Goal: Information Seeking & Learning: Check status

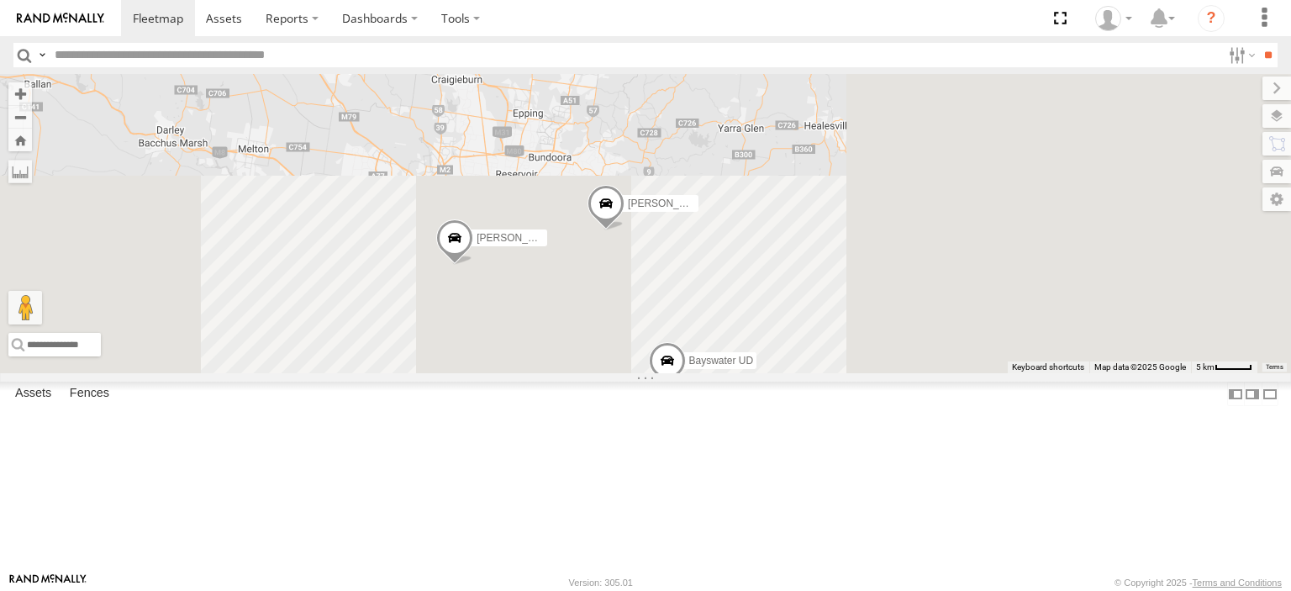
drag, startPoint x: 1128, startPoint y: 458, endPoint x: 800, endPoint y: 113, distance: 475.6
click at [803, 103] on div "[PERSON_NAME] FRR Bayswater UD [PERSON_NAME] UD" at bounding box center [645, 223] width 1291 height 299
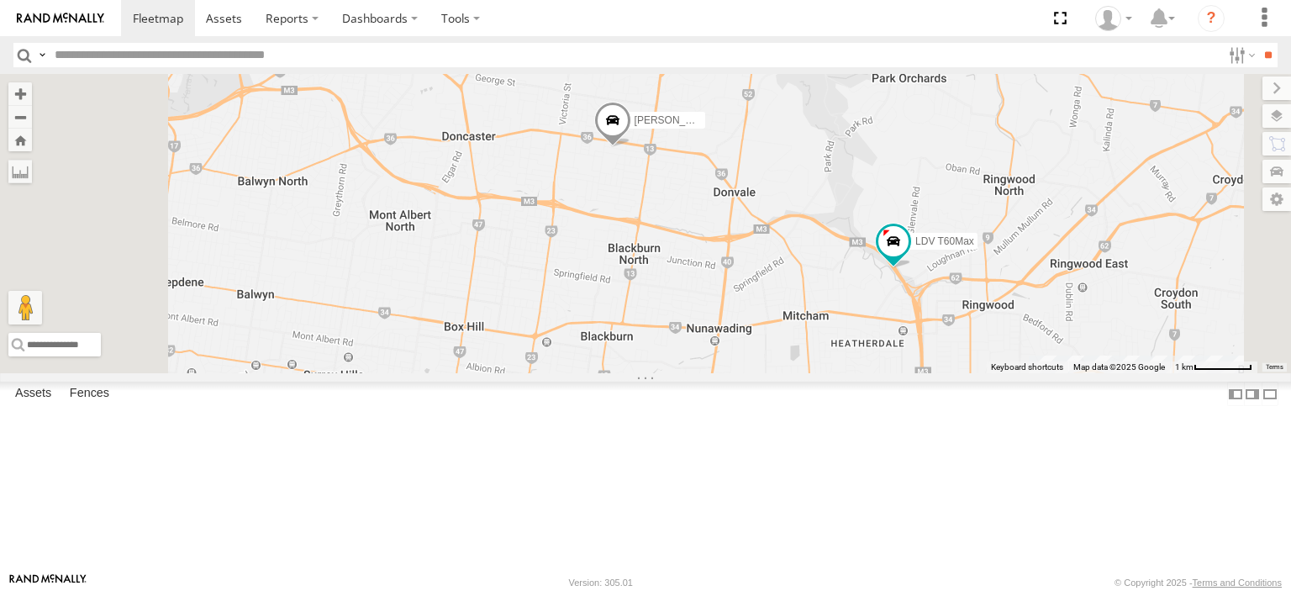
drag, startPoint x: 774, startPoint y: 273, endPoint x: 800, endPoint y: 367, distance: 97.7
click at [800, 369] on div "[PERSON_NAME] FRR Bayswater UD [PERSON_NAME] UD LDV T60Max 4" at bounding box center [645, 223] width 1291 height 299
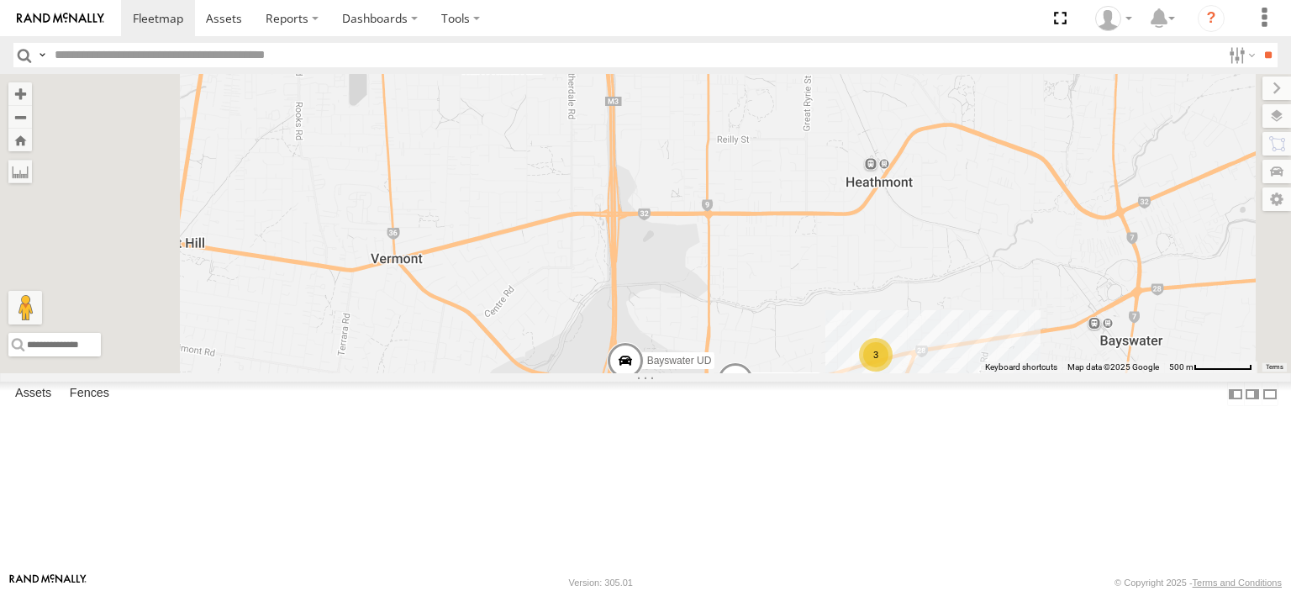
drag, startPoint x: 970, startPoint y: 451, endPoint x: 944, endPoint y: 261, distance: 191.7
click at [944, 261] on div "Bayswater UD LDV T60Max [PERSON_NAME] BMW Westside Ute 3" at bounding box center [645, 223] width 1291 height 299
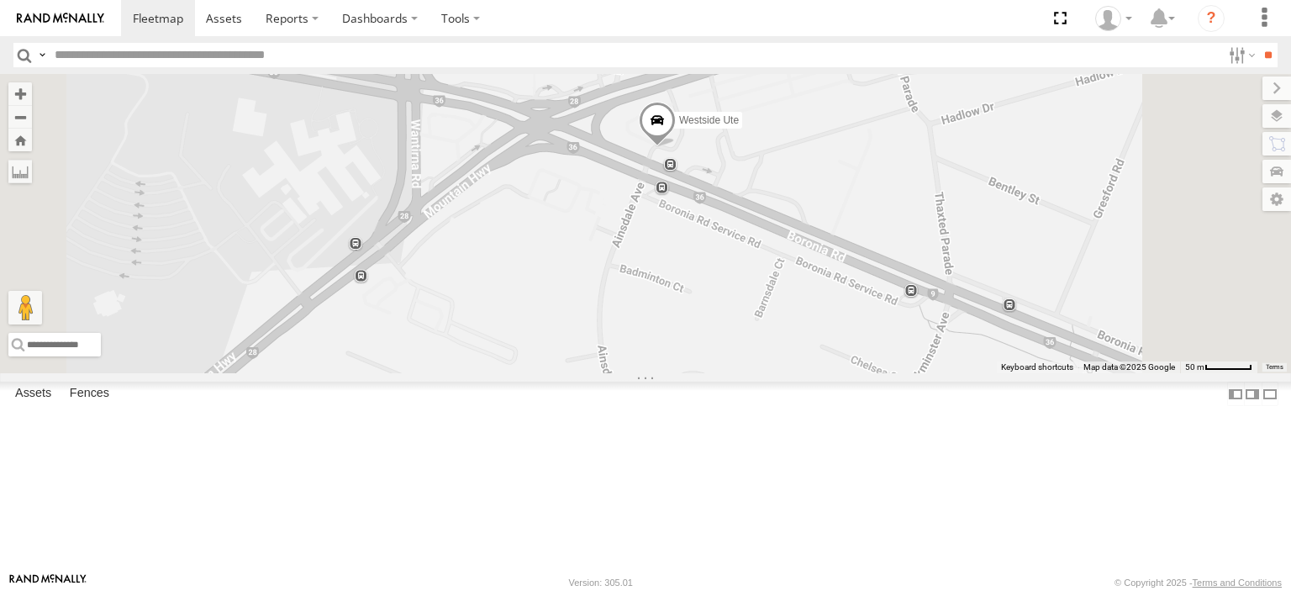
drag, startPoint x: 851, startPoint y: 305, endPoint x: 910, endPoint y: 339, distance: 68.5
click at [910, 339] on div "Bayswater UD LDV T60Max [PERSON_NAME] BMW Westside Ute" at bounding box center [645, 223] width 1291 height 299
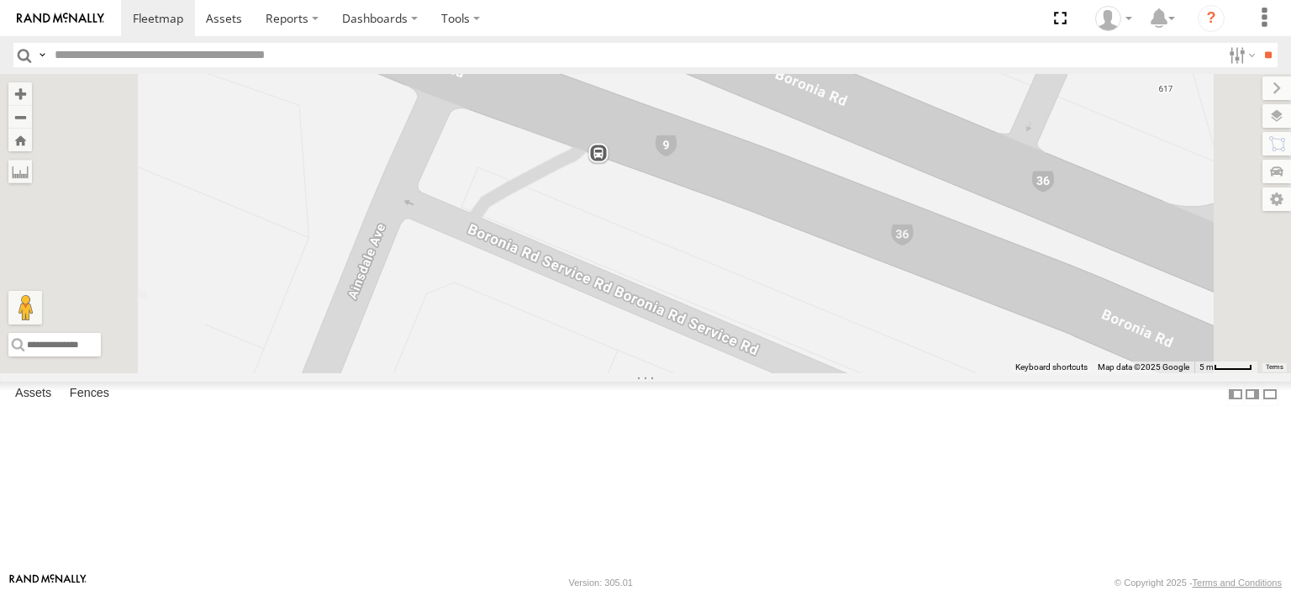
drag, startPoint x: 875, startPoint y: 298, endPoint x: 894, endPoint y: 440, distance: 142.5
click at [894, 373] on div "Bayswater UD LDV T60Max [PERSON_NAME] BMW Westside Ute" at bounding box center [645, 223] width 1291 height 299
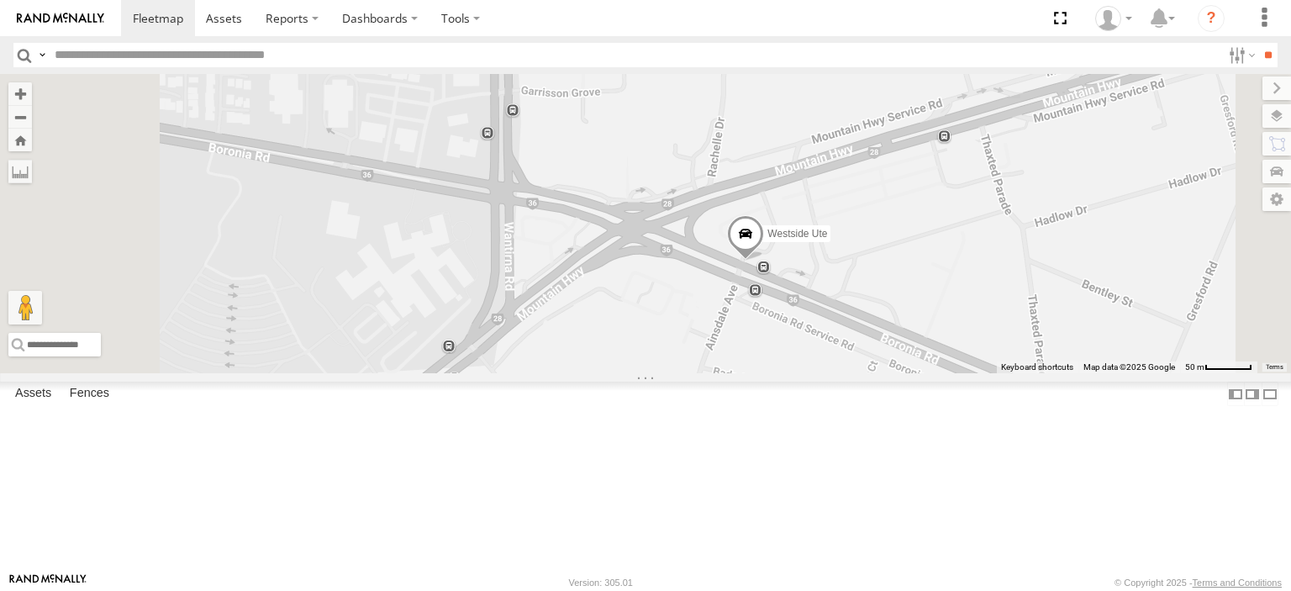
drag, startPoint x: 819, startPoint y: 335, endPoint x: 959, endPoint y: 395, distance: 152.5
click at [959, 373] on div "Bayswater UD LDV T60Max [PERSON_NAME] BMW Westside Ute" at bounding box center [645, 223] width 1291 height 299
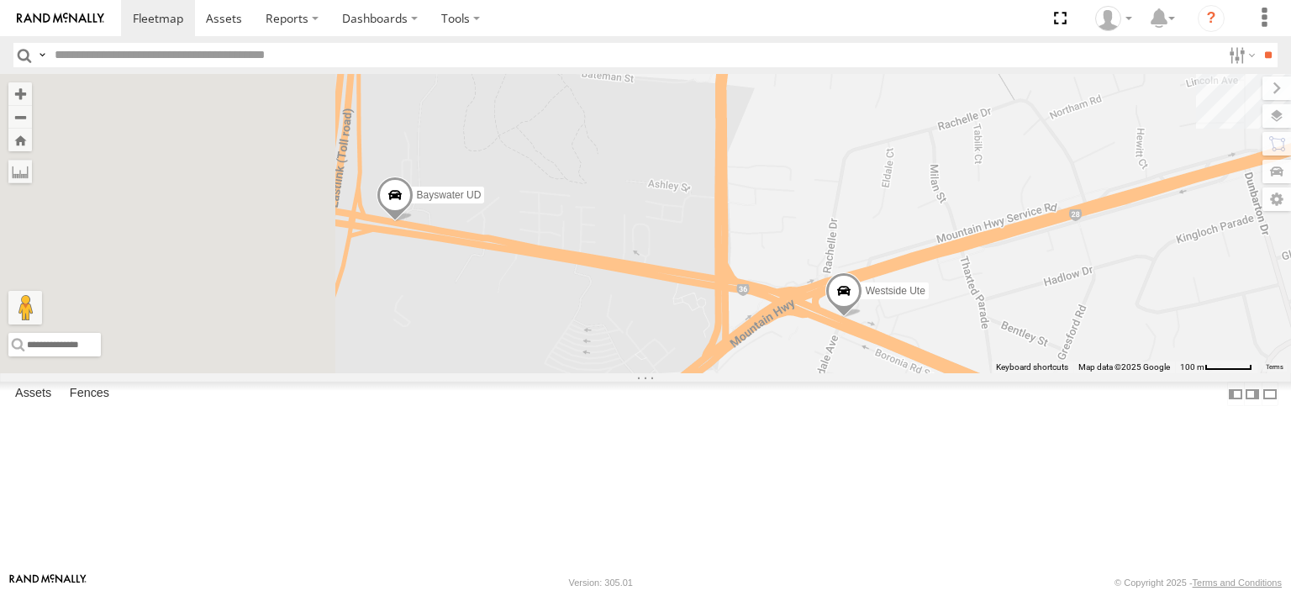
drag, startPoint x: 594, startPoint y: 356, endPoint x: 829, endPoint y: 402, distance: 239.0
click at [829, 373] on div "Bayswater UD LDV T60Max [PERSON_NAME] BMW Westside Ute" at bounding box center [645, 223] width 1291 height 299
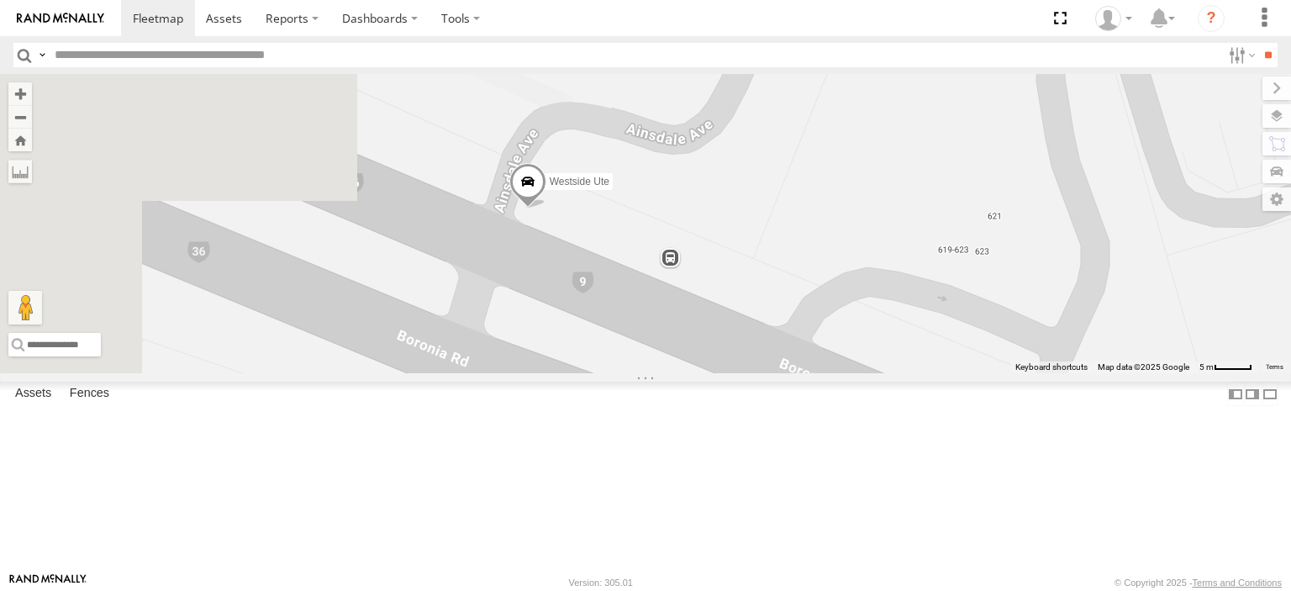
drag, startPoint x: 709, startPoint y: 335, endPoint x: 965, endPoint y: 584, distance: 356.6
click at [974, 590] on html at bounding box center [645, 295] width 1291 height 591
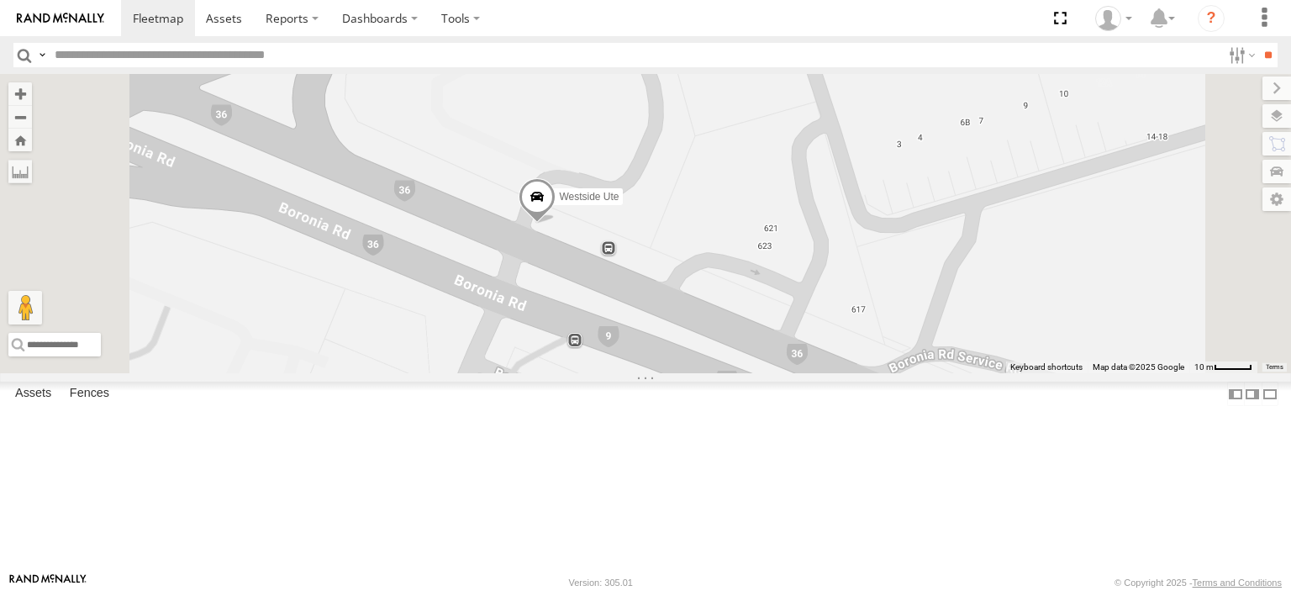
click at [820, 356] on div "Bayswater UD LDV T60Max [PERSON_NAME] BMW Westside Ute" at bounding box center [645, 223] width 1291 height 299
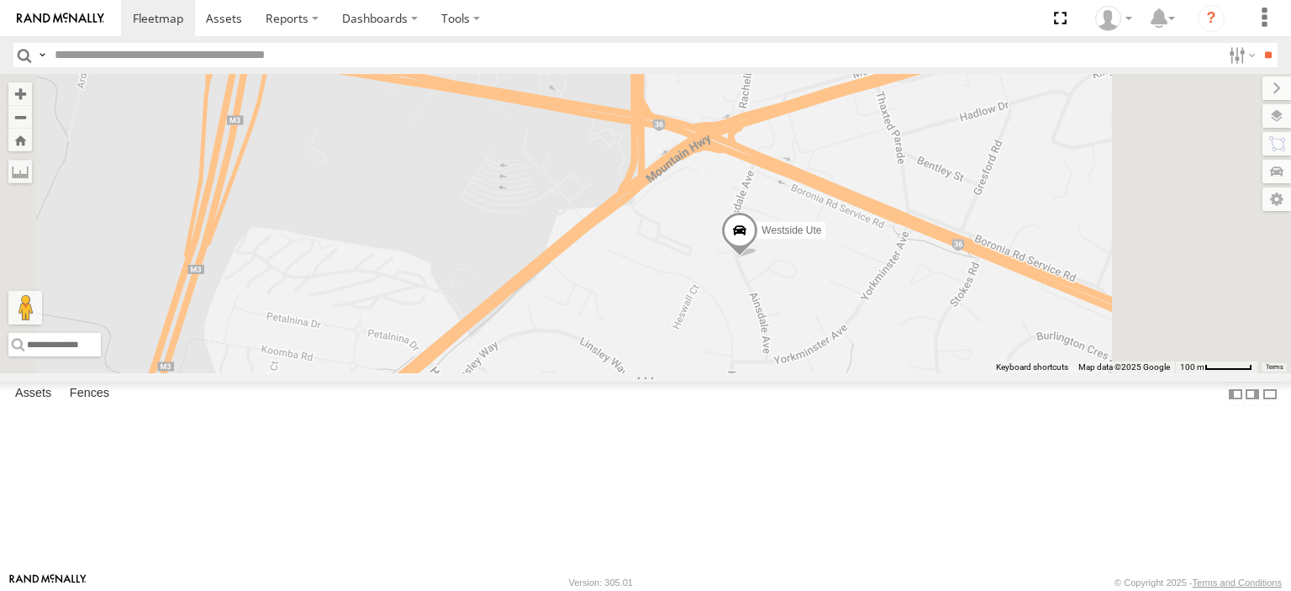
drag, startPoint x: 1056, startPoint y: 413, endPoint x: 988, endPoint y: 318, distance: 116.4
click at [988, 318] on div "Bayswater UD LDV T60Max [PERSON_NAME] BMW Westside Ute" at bounding box center [645, 223] width 1291 height 299
click at [756, 256] on span at bounding box center [737, 233] width 37 height 45
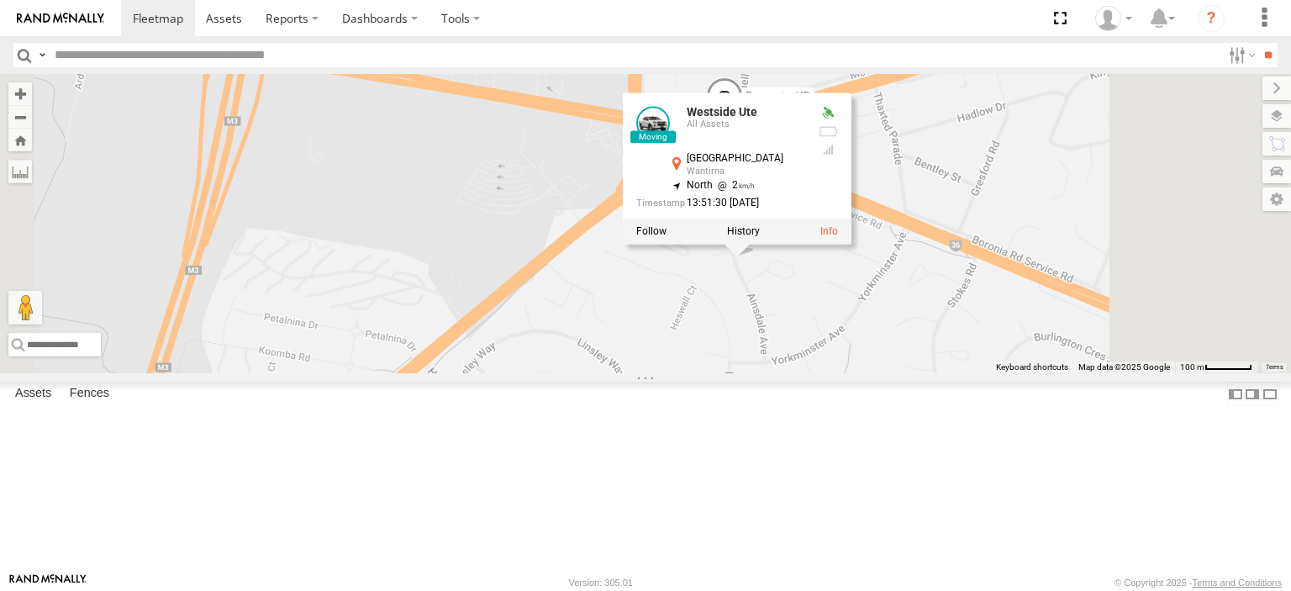
click at [1051, 373] on div "Bayswater UD LDV T60Max [PERSON_NAME] BMW Westside Ute Westside Ute All Assets …" at bounding box center [645, 223] width 1291 height 299
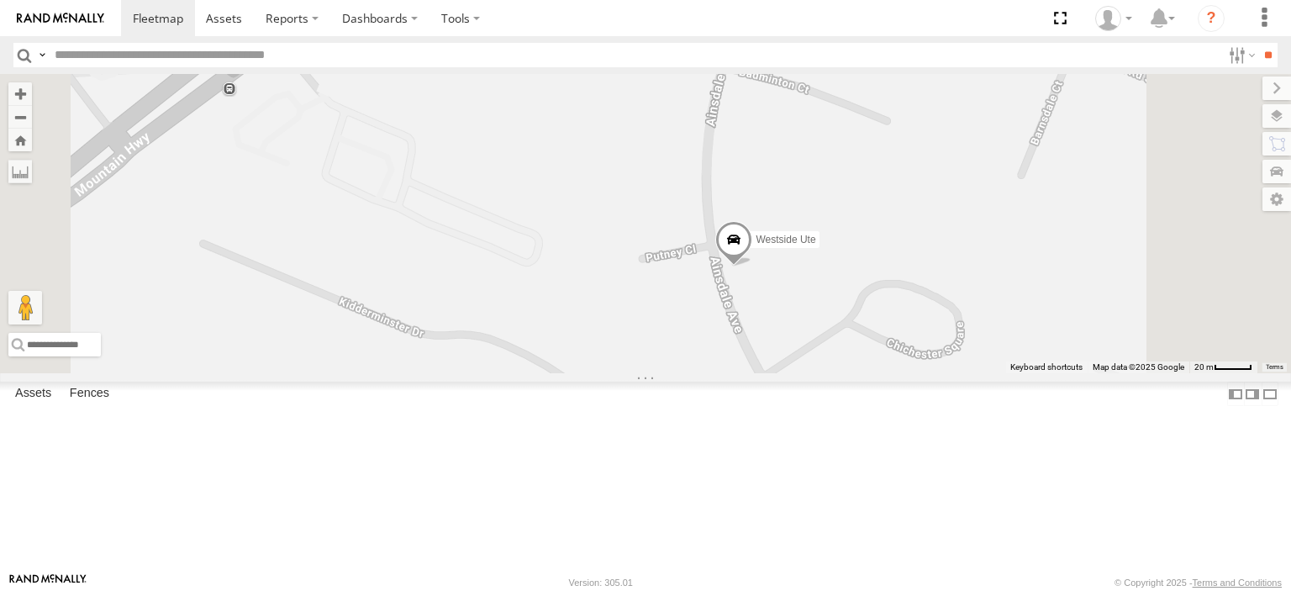
drag, startPoint x: 953, startPoint y: 282, endPoint x: 935, endPoint y: 408, distance: 126.6
click at [935, 373] on div "Bayswater UD LDV T60Max [PERSON_NAME] BMW Westside Ute" at bounding box center [645, 223] width 1291 height 299
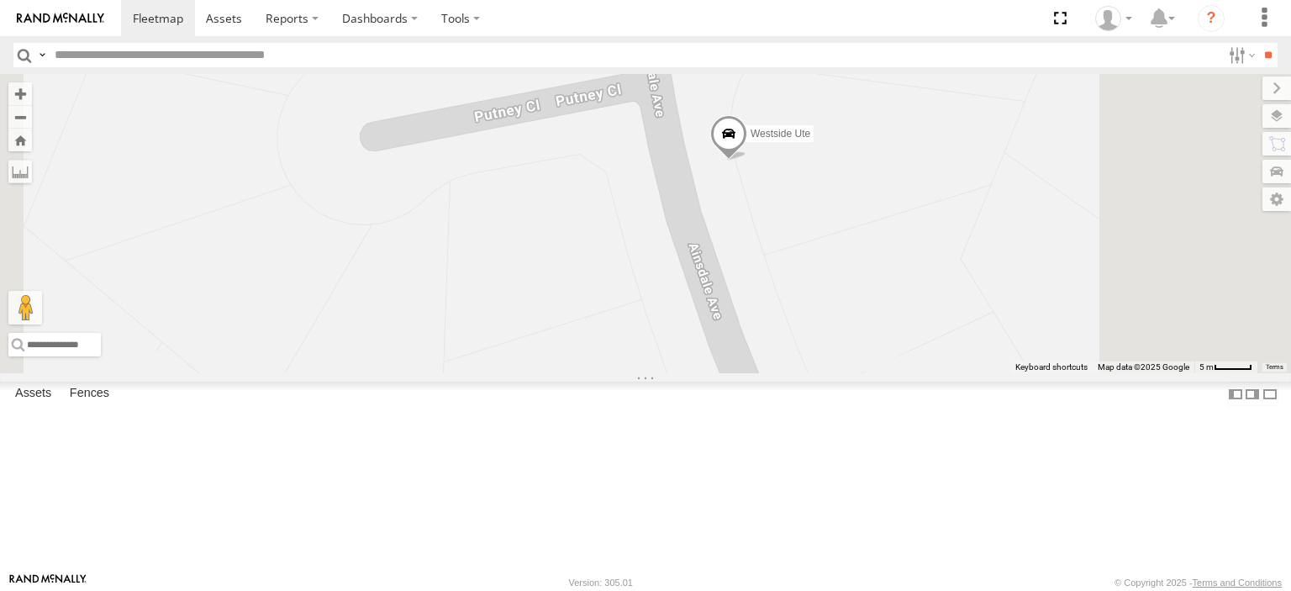
click at [747, 161] on span at bounding box center [728, 137] width 37 height 45
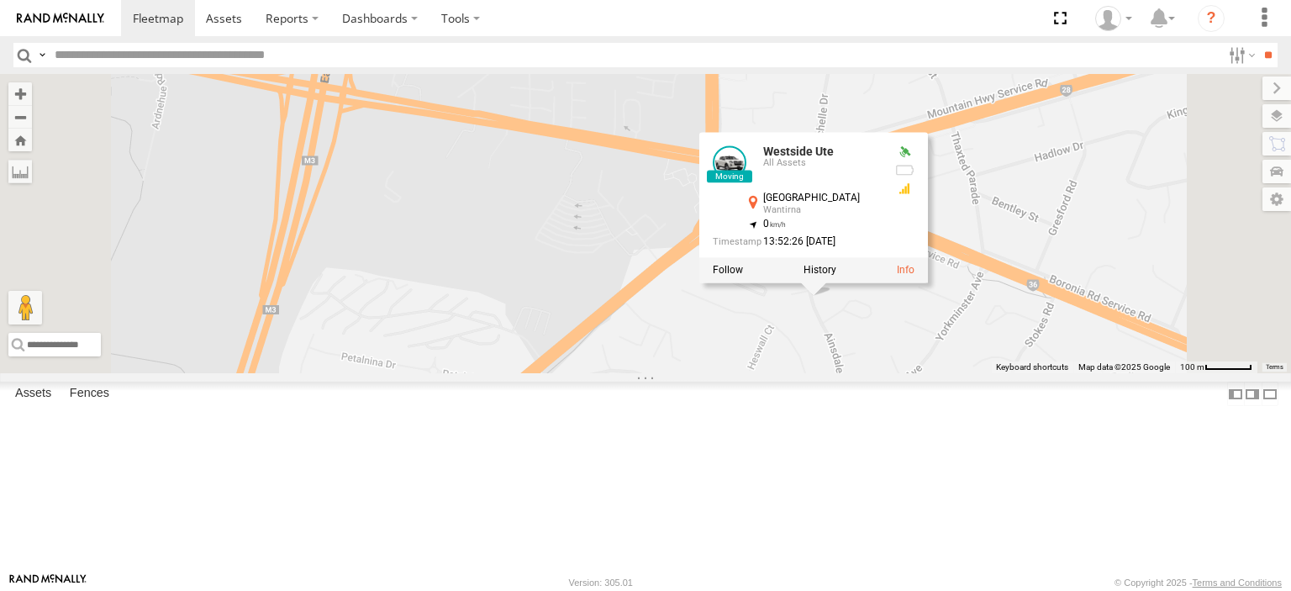
click at [1078, 373] on div "Bayswater UD LDV T60Max [PERSON_NAME] BMW Westside Ute Westside Ute All Assets …" at bounding box center [645, 223] width 1291 height 299
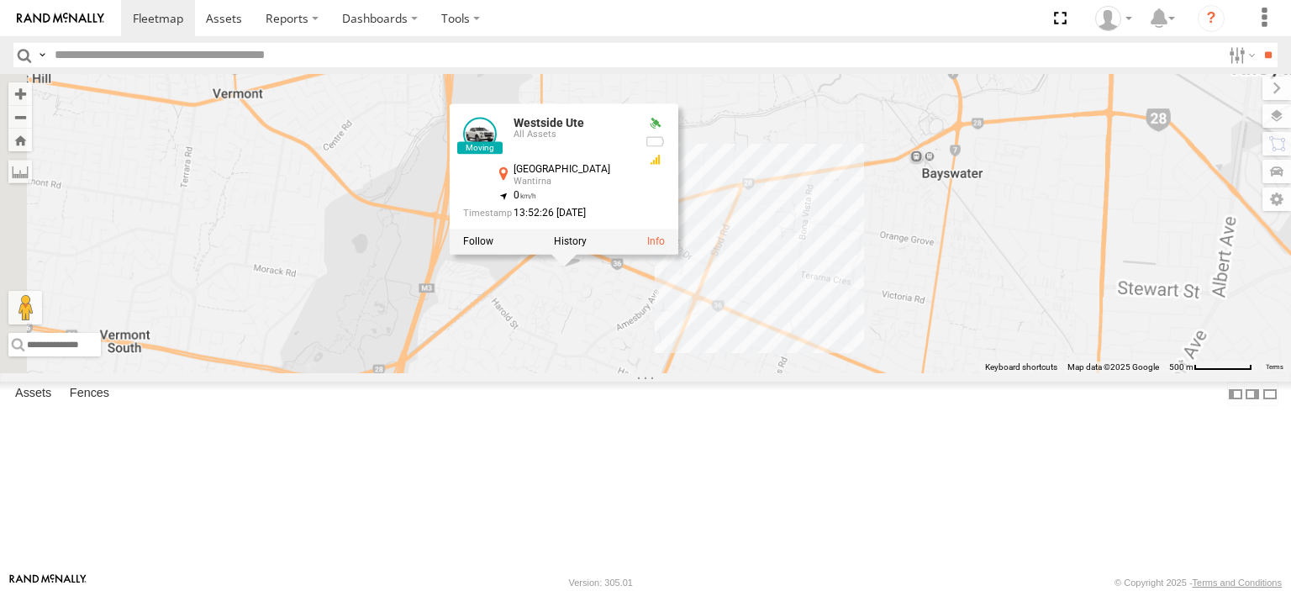
click at [983, 373] on div "LDV T60Max [PERSON_NAME] BMW Westside Ute Westside Ute All Assets Ainsdale Ave …" at bounding box center [645, 223] width 1291 height 299
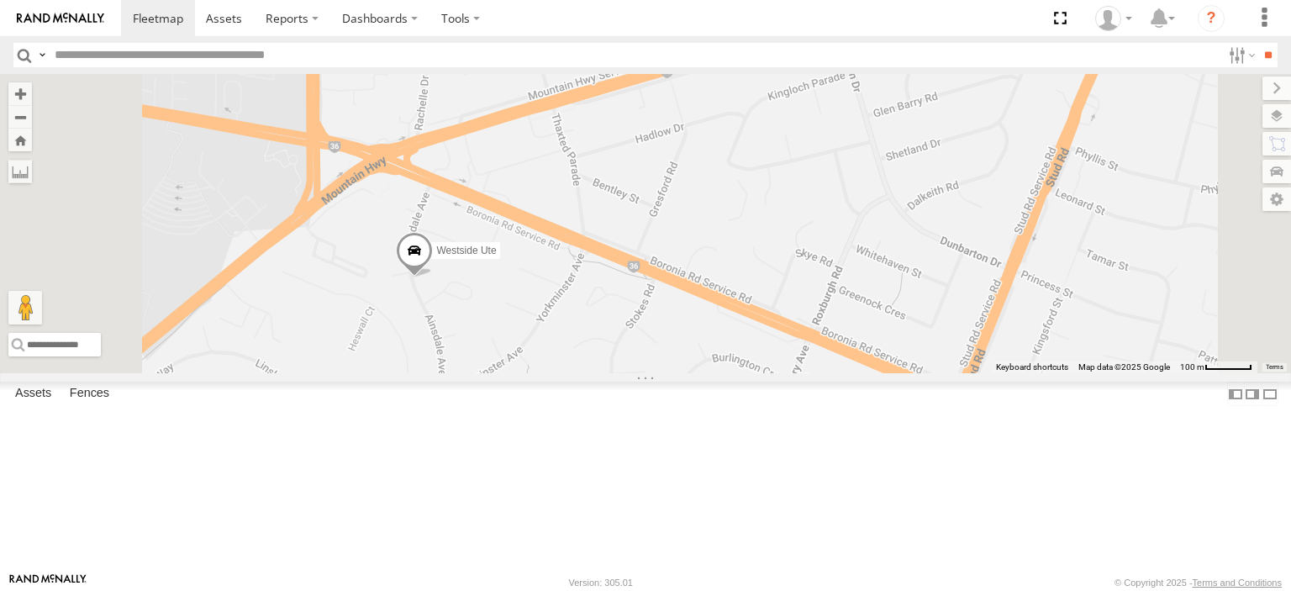
drag, startPoint x: 666, startPoint y: 354, endPoint x: 736, endPoint y: 397, distance: 82.6
click at [749, 373] on div "LDV T60Max [PERSON_NAME] BMW Westside Ute" at bounding box center [645, 223] width 1291 height 299
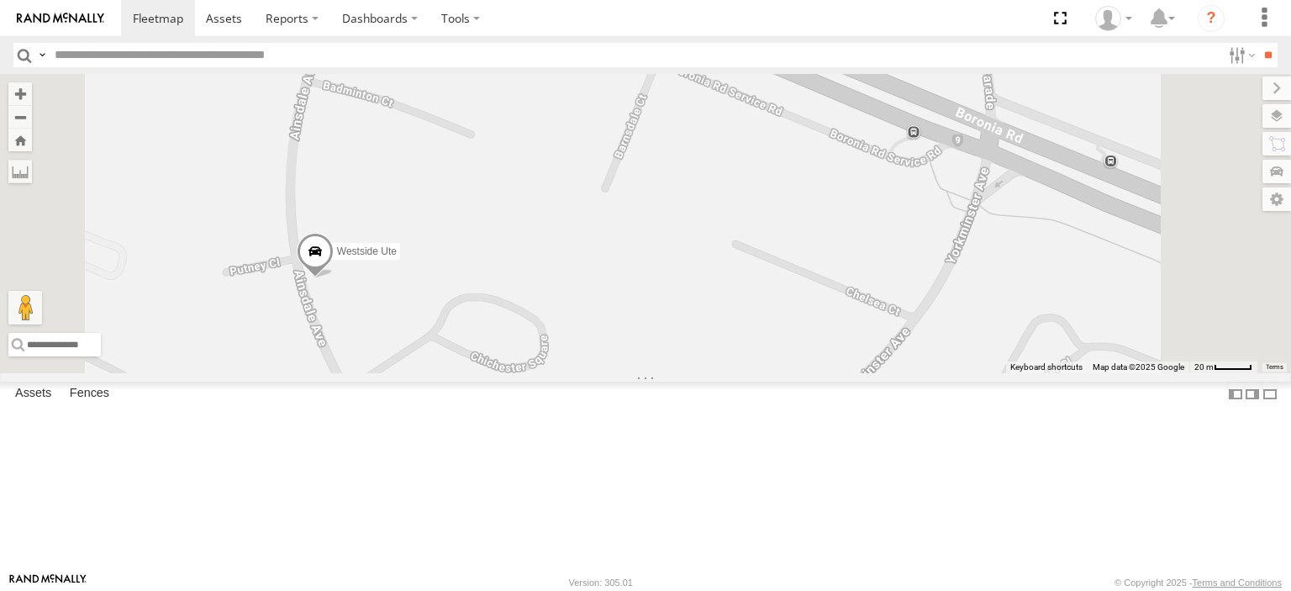
click at [334, 278] on span at bounding box center [315, 255] width 37 height 45
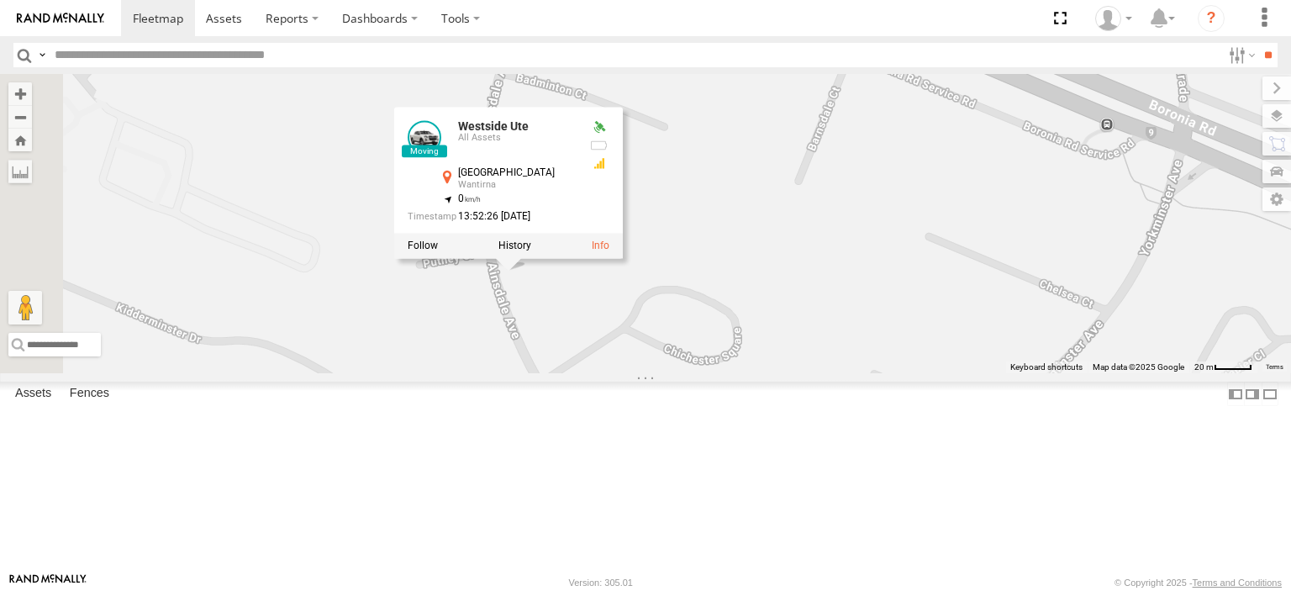
drag, startPoint x: 704, startPoint y: 366, endPoint x: 901, endPoint y: 362, distance: 196.7
click at [901, 362] on div "LDV T60Max [PERSON_NAME] BMW Westside Ute Westside Ute All Assets Ainsdale Ave …" at bounding box center [645, 223] width 1291 height 299
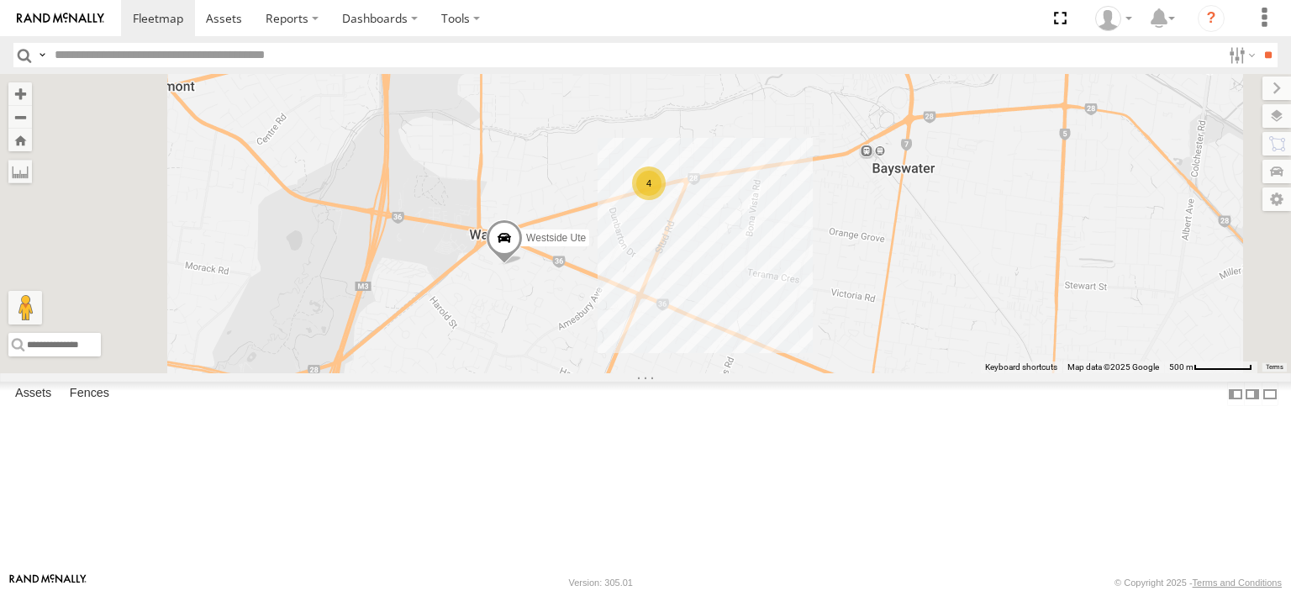
click at [523, 265] on span at bounding box center [504, 241] width 37 height 45
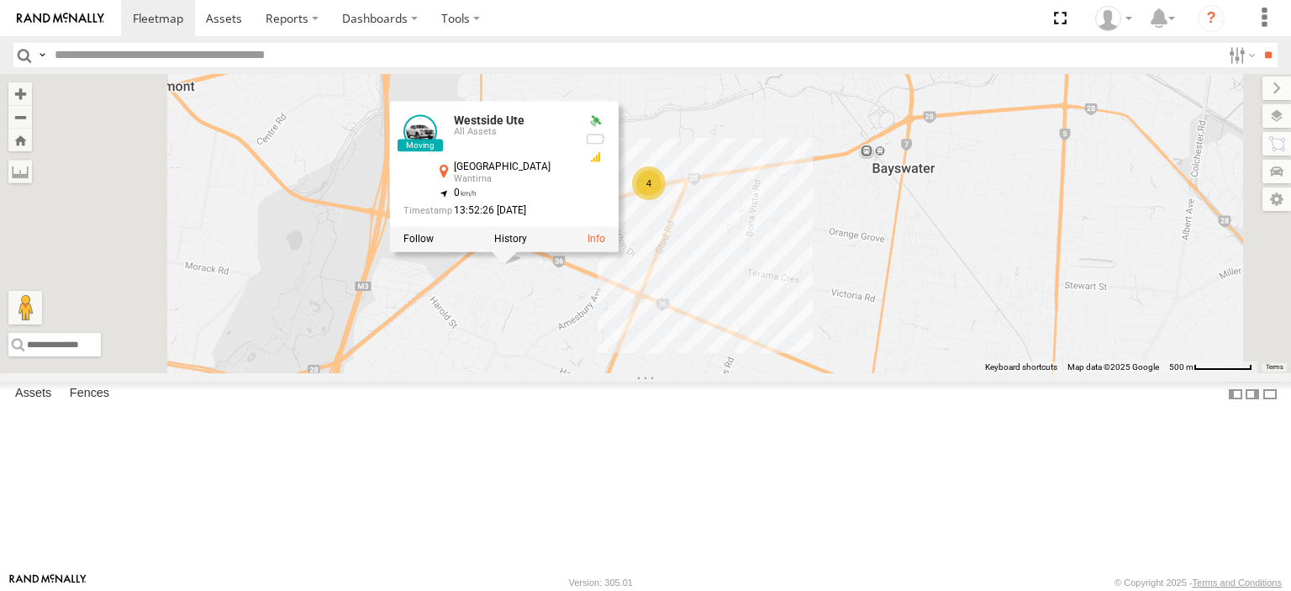
click at [863, 373] on div "Westside Ute 4 Westside Ute All Assets [GEOGRAPHIC_DATA] -37.85037 , 145.22974 …" at bounding box center [645, 223] width 1291 height 299
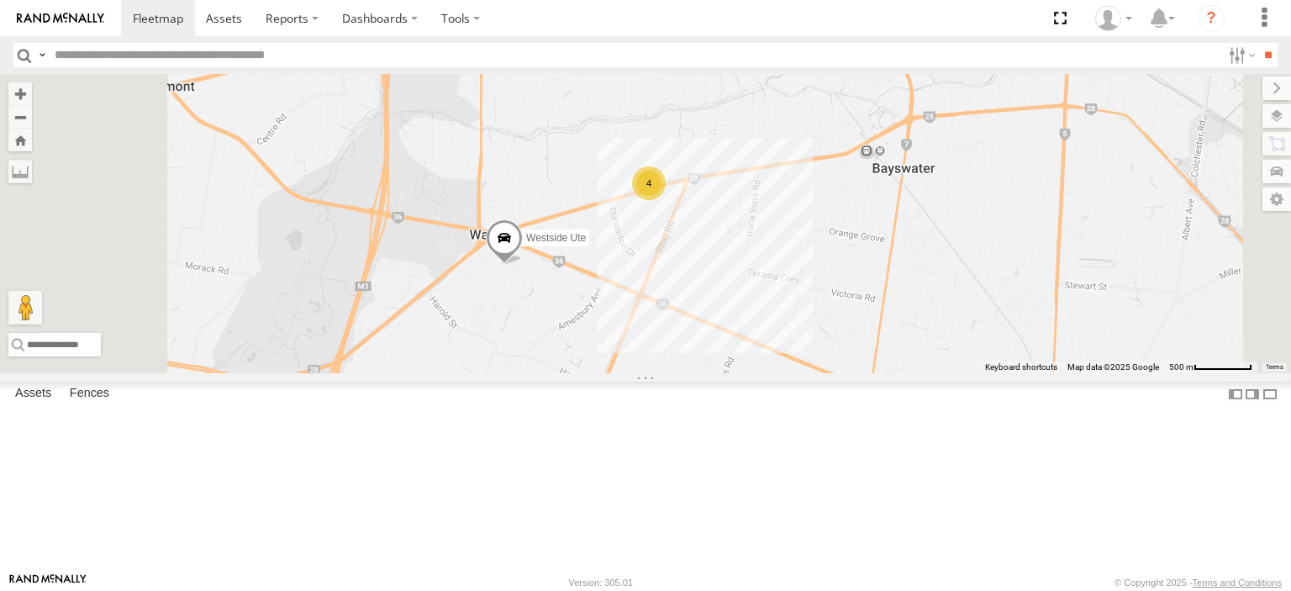
click at [523, 265] on span at bounding box center [504, 241] width 37 height 45
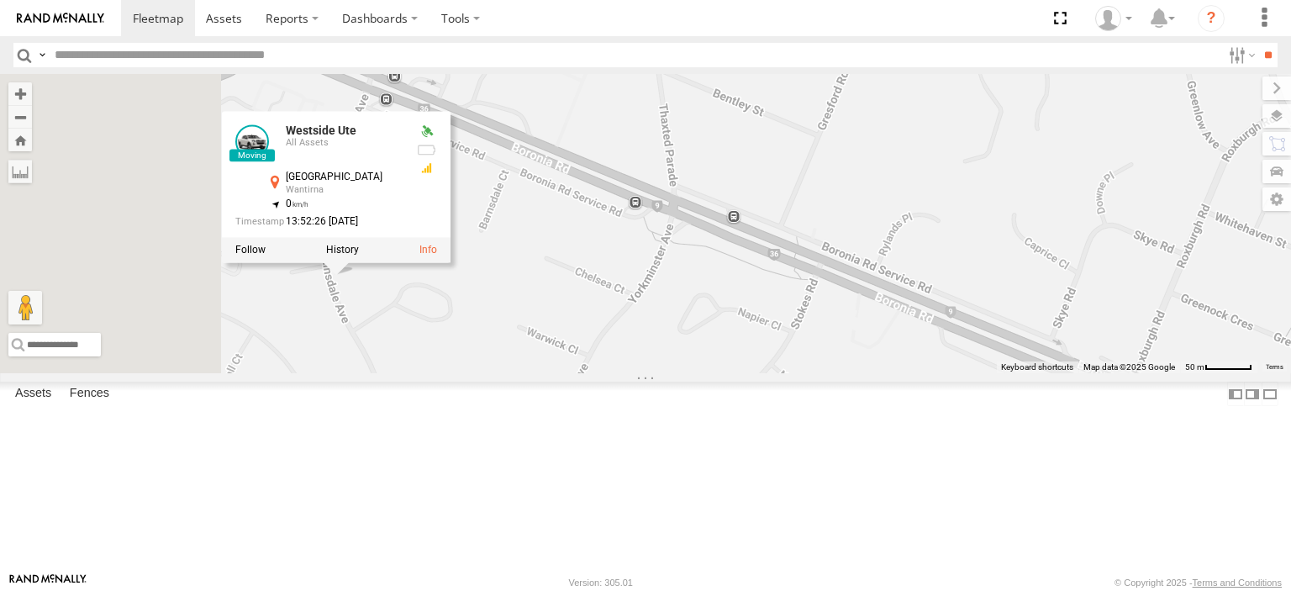
drag, startPoint x: 645, startPoint y: 396, endPoint x: 1045, endPoint y: 285, distance: 415.2
click at [1045, 285] on div "Westside Ute Westside Ute All Assets [GEOGRAPHIC_DATA] -37.85037 , 145.22974 0 …" at bounding box center [645, 223] width 1291 height 299
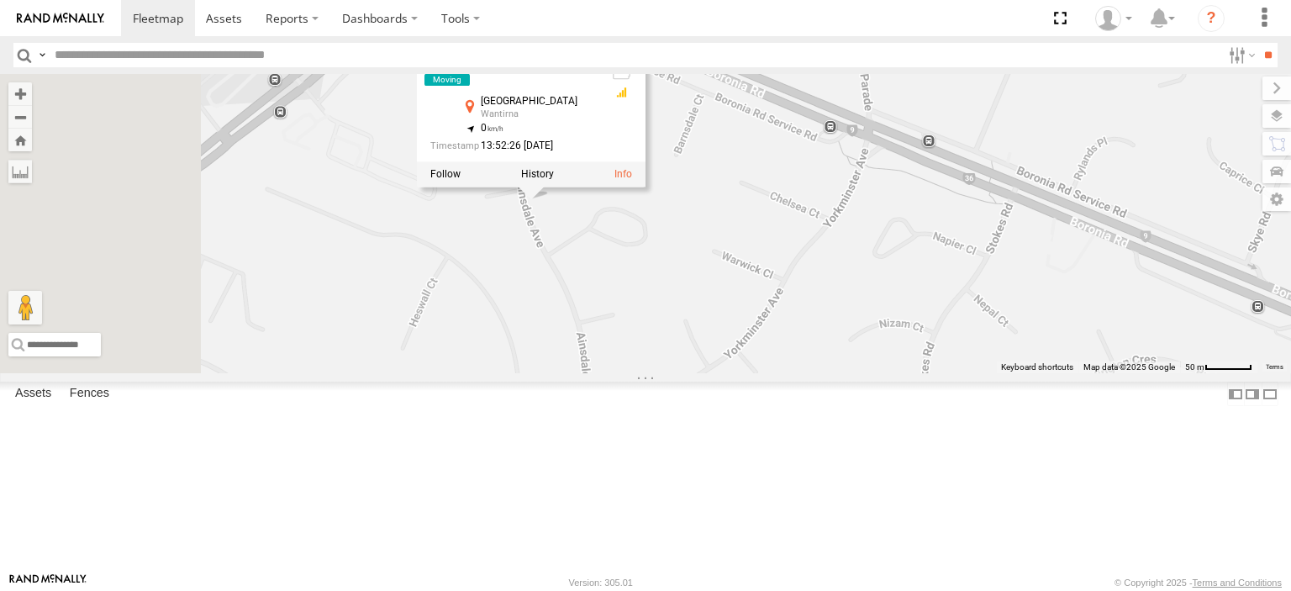
drag, startPoint x: 822, startPoint y: 369, endPoint x: 908, endPoint y: 352, distance: 87.4
click at [925, 340] on div "Westside Ute Westside Ute All Assets [GEOGRAPHIC_DATA] -37.85037 , 145.22974 0 …" at bounding box center [645, 223] width 1291 height 299
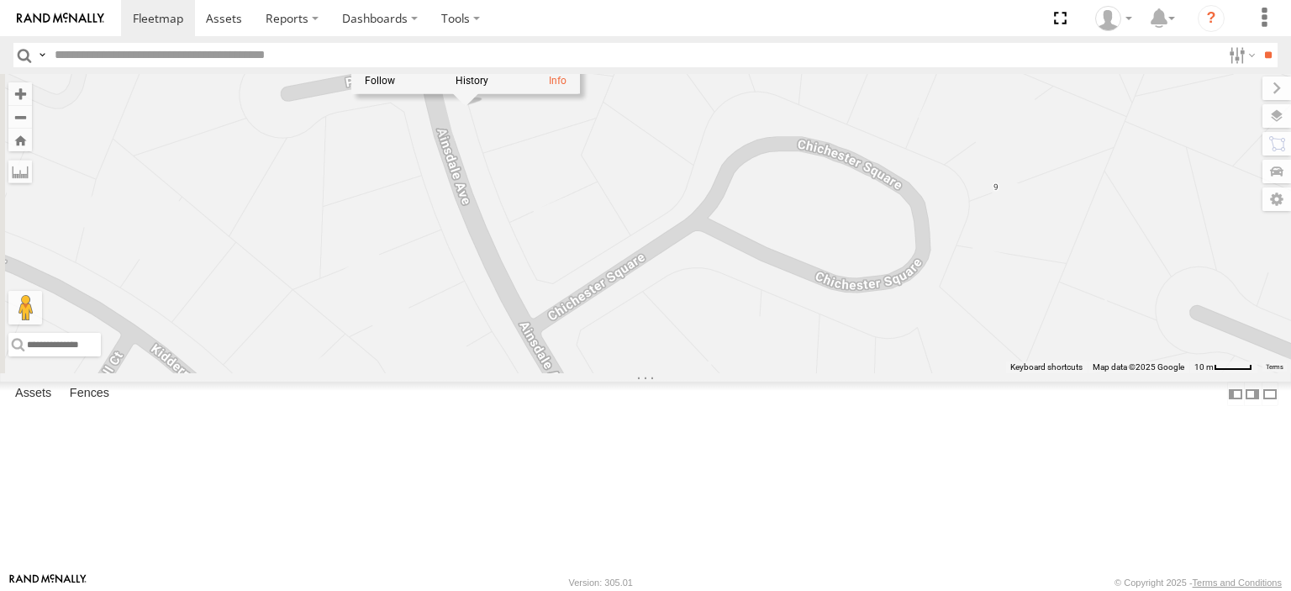
drag, startPoint x: 733, startPoint y: 279, endPoint x: 807, endPoint y: 403, distance: 144.0
click at [807, 373] on div "Westside Ute Westside Ute All Assets [GEOGRAPHIC_DATA] -37.85037 , 145.22974 0 …" at bounding box center [645, 223] width 1291 height 299
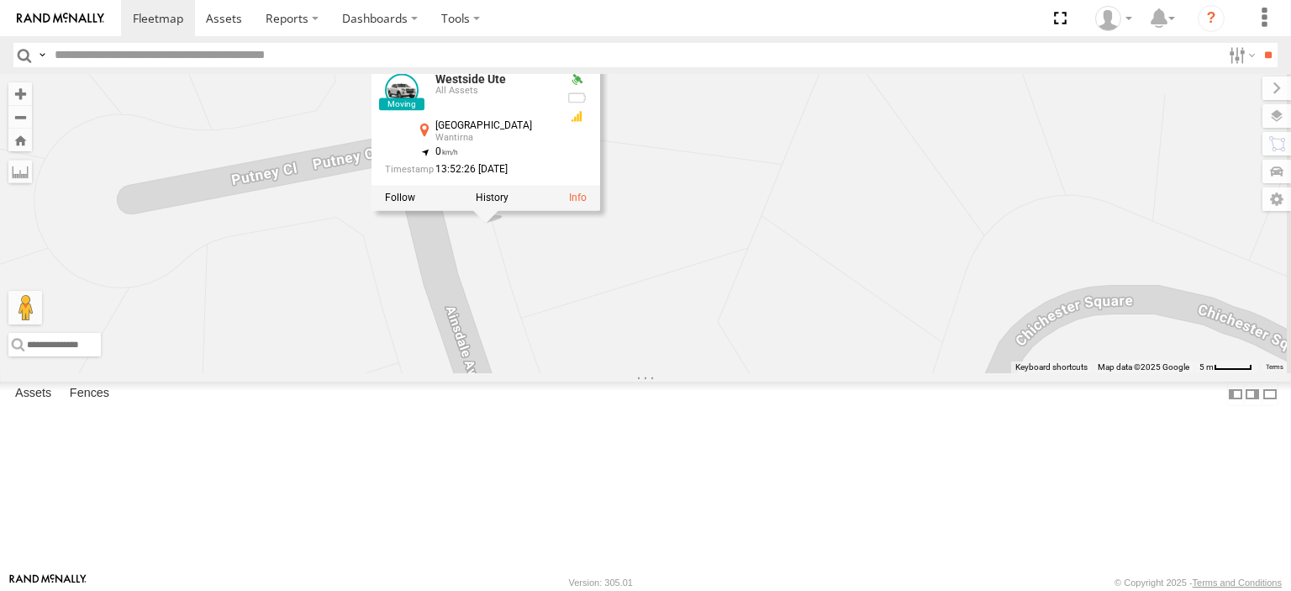
click at [0, 0] on div "Westside Ute" at bounding box center [0, 0] width 0 height 0
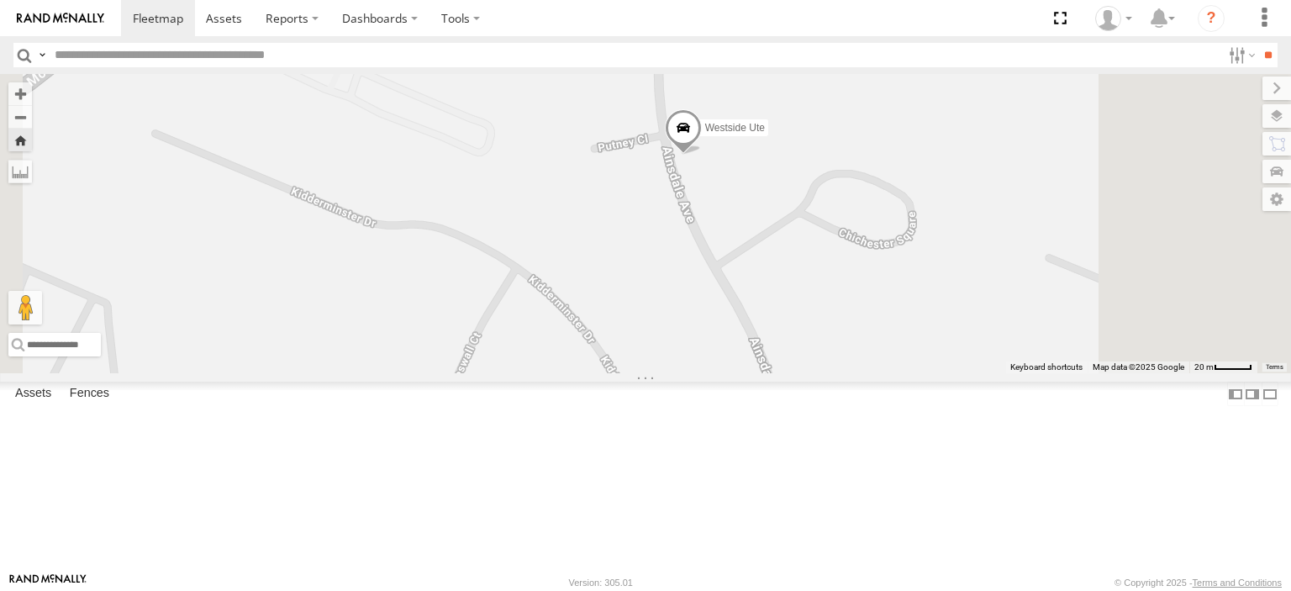
click at [702, 155] on span at bounding box center [683, 131] width 37 height 45
click at [798, 142] on div at bounding box center [683, 129] width 229 height 25
click at [706, 135] on label at bounding box center [689, 130] width 33 height 12
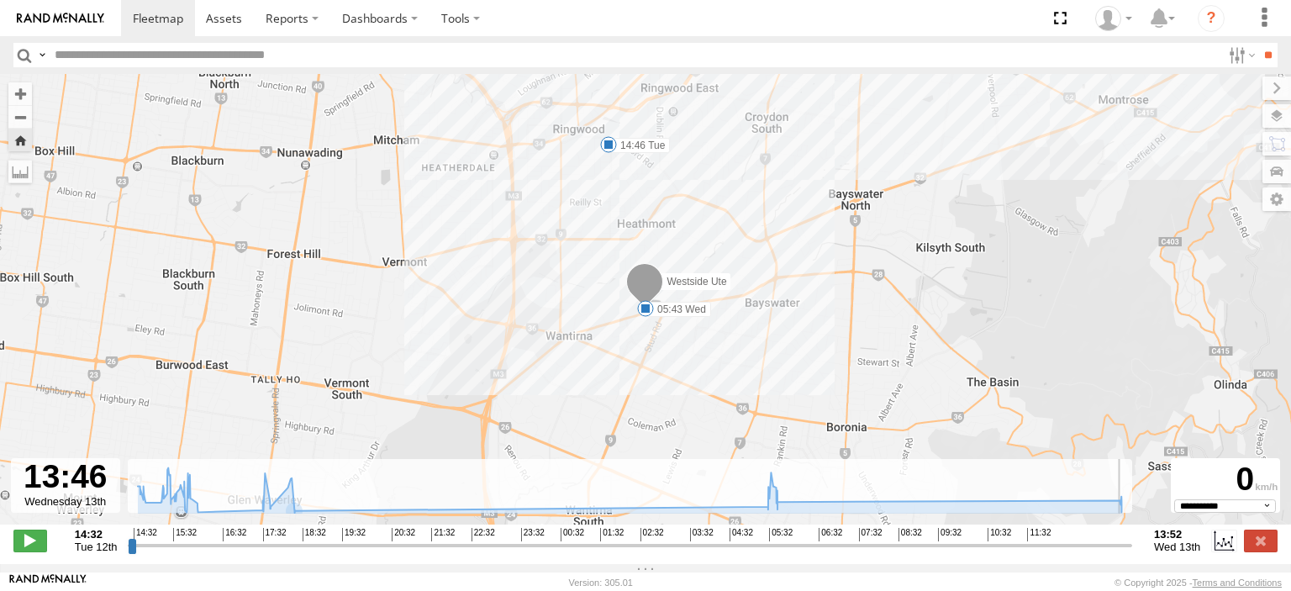
drag, startPoint x: 129, startPoint y: 554, endPoint x: 1123, endPoint y: 530, distance: 994.6
click at [1123, 537] on input "range" at bounding box center [630, 545] width 1004 height 16
click at [40, 548] on span at bounding box center [30, 541] width 34 height 22
drag, startPoint x: 1130, startPoint y: 556, endPoint x: 1111, endPoint y: 560, distance: 18.8
click at [1111, 553] on input "range" at bounding box center [630, 545] width 1004 height 16
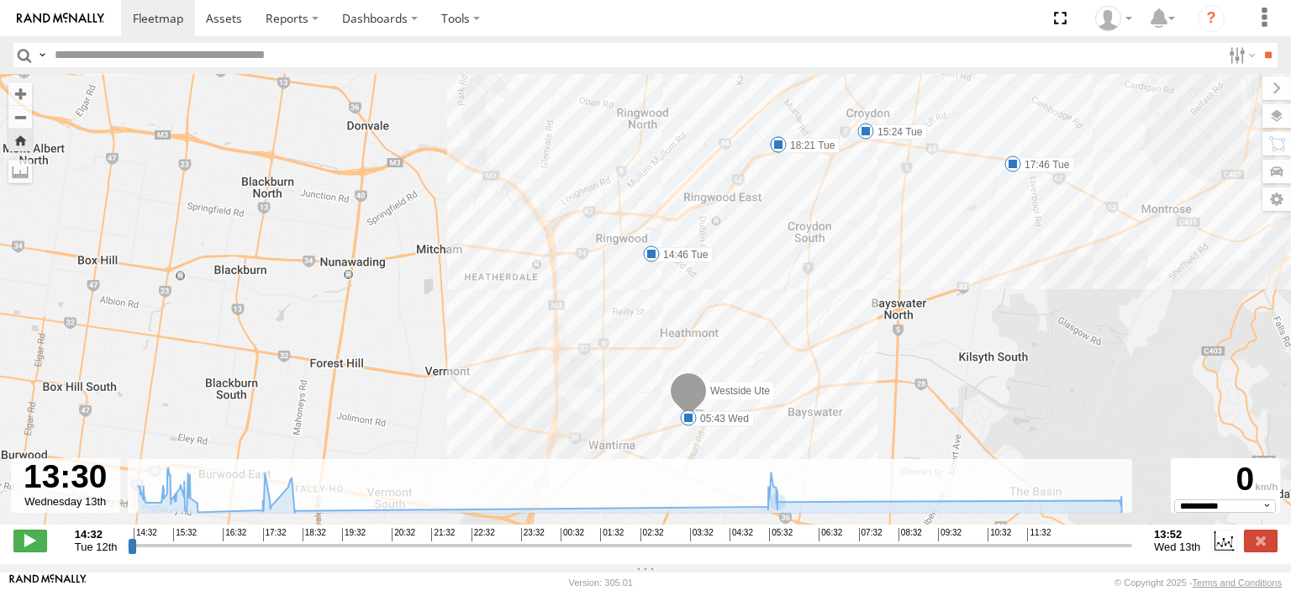
drag, startPoint x: 877, startPoint y: 293, endPoint x: 907, endPoint y: 389, distance: 100.2
click at [907, 389] on div "Westside Ute 14:46 Tue 15:24 Tue 15:59 Tue 17:46 Tue 18:21 Tue 05:43 Wed" at bounding box center [645, 308] width 1291 height 468
click at [34, 551] on span at bounding box center [30, 541] width 34 height 22
type input "**********"
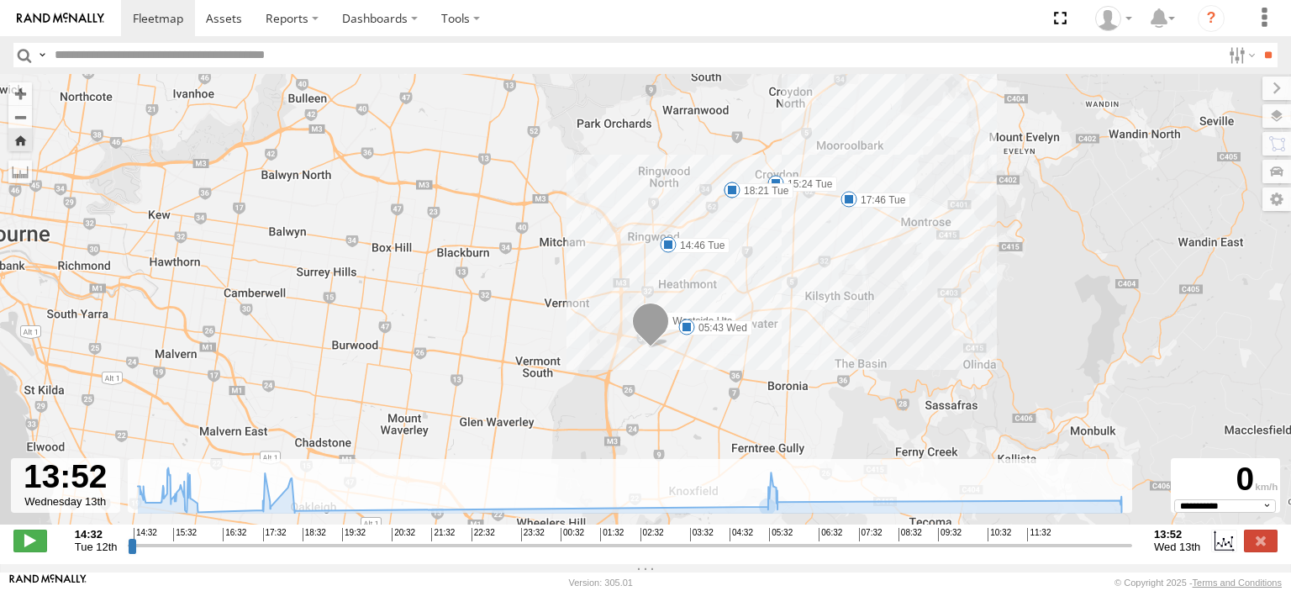
drag, startPoint x: 738, startPoint y: 396, endPoint x: 739, endPoint y: 340, distance: 56.3
click at [739, 340] on div "Westside Ute 14:46 Tue 15:24 Tue 15:59 Tue 17:46 Tue 18:21 Tue 05:43 Wed" at bounding box center [645, 308] width 1291 height 468
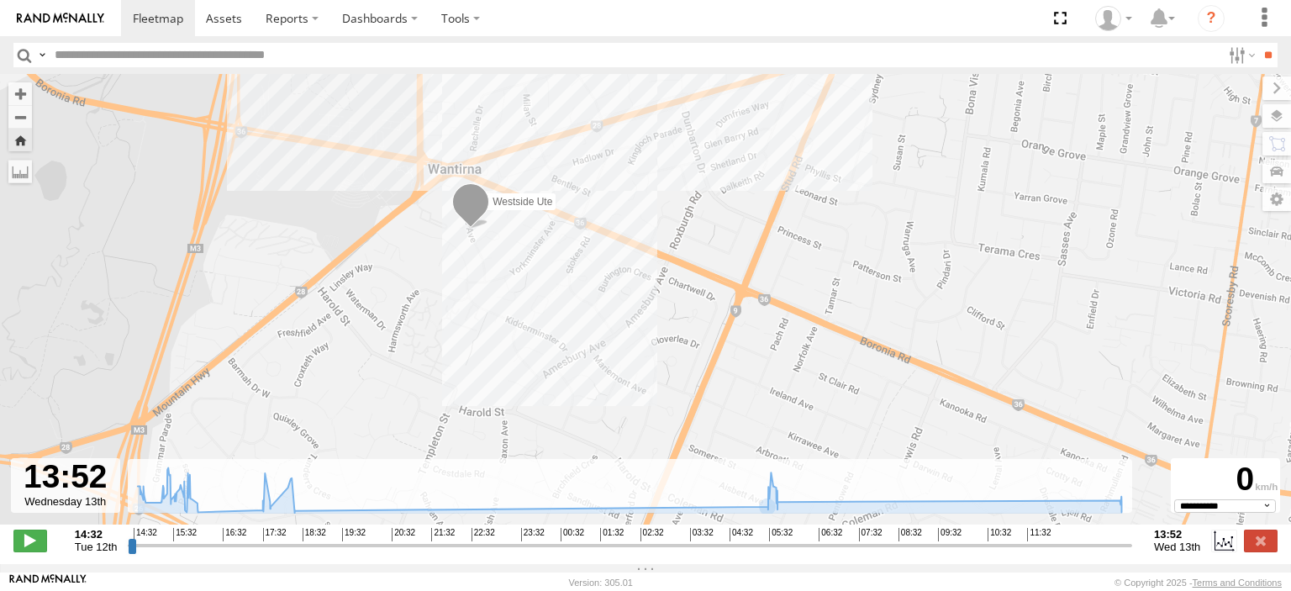
drag, startPoint x: 437, startPoint y: 328, endPoint x: 571, endPoint y: 369, distance: 139.8
click at [571, 369] on div "Westside Ute 14:46 Tue 15:24 Tue 15:59 Tue 17:46 Tue 18:21 Tue 05:43 Wed" at bounding box center [645, 308] width 1291 height 468
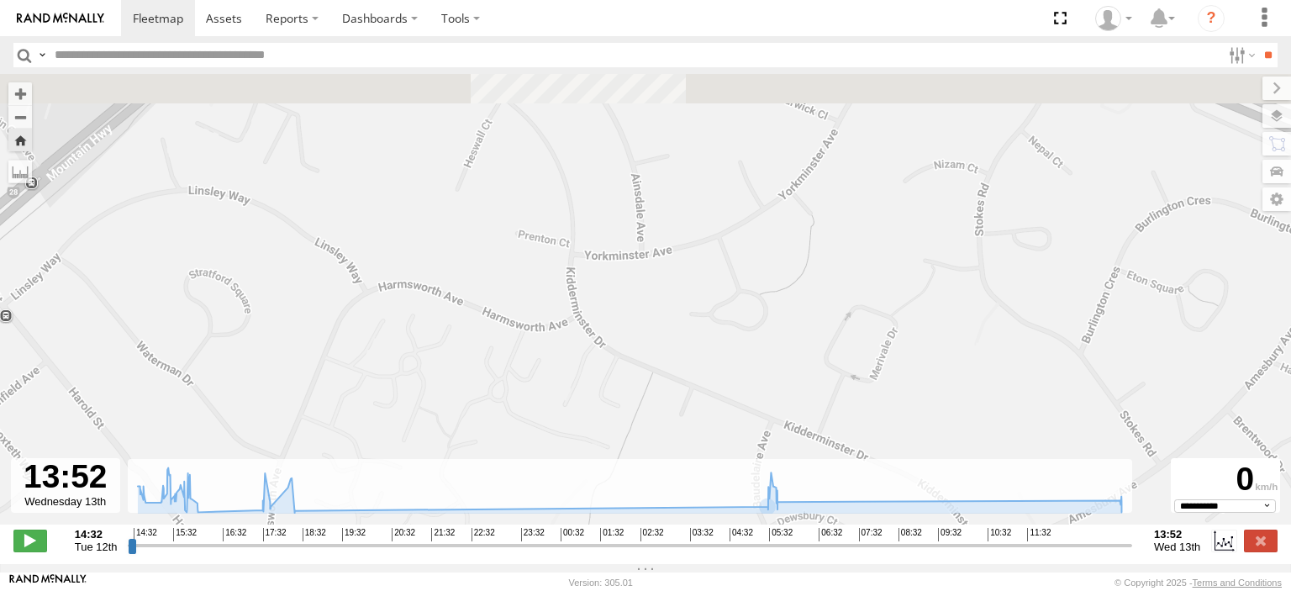
drag, startPoint x: 539, startPoint y: 322, endPoint x: 578, endPoint y: 496, distance: 178.4
click at [578, 496] on div "To navigate the map with touch gestures double-tap and hold your finger on the …" at bounding box center [645, 319] width 1291 height 490
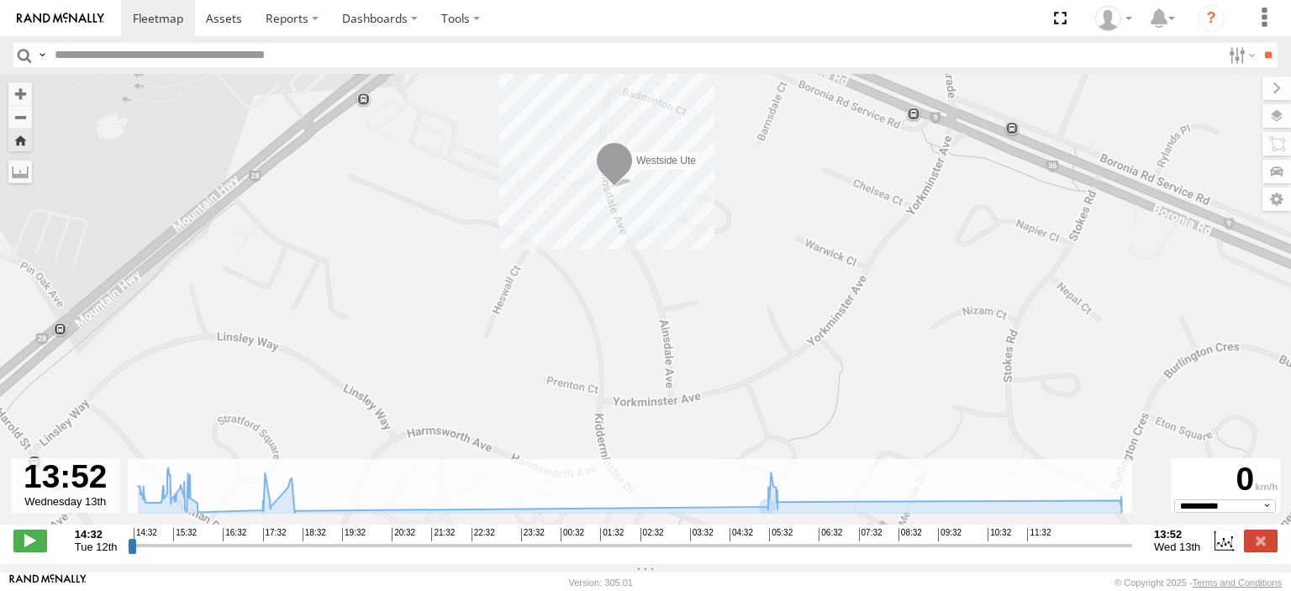
drag, startPoint x: 649, startPoint y: 419, endPoint x: 664, endPoint y: 446, distance: 31.6
click at [656, 442] on div "Westside Ute 14:46 Tue 15:24 Tue 15:59 Tue 17:46 Tue 18:21 Tue 05:43 Wed" at bounding box center [645, 308] width 1291 height 468
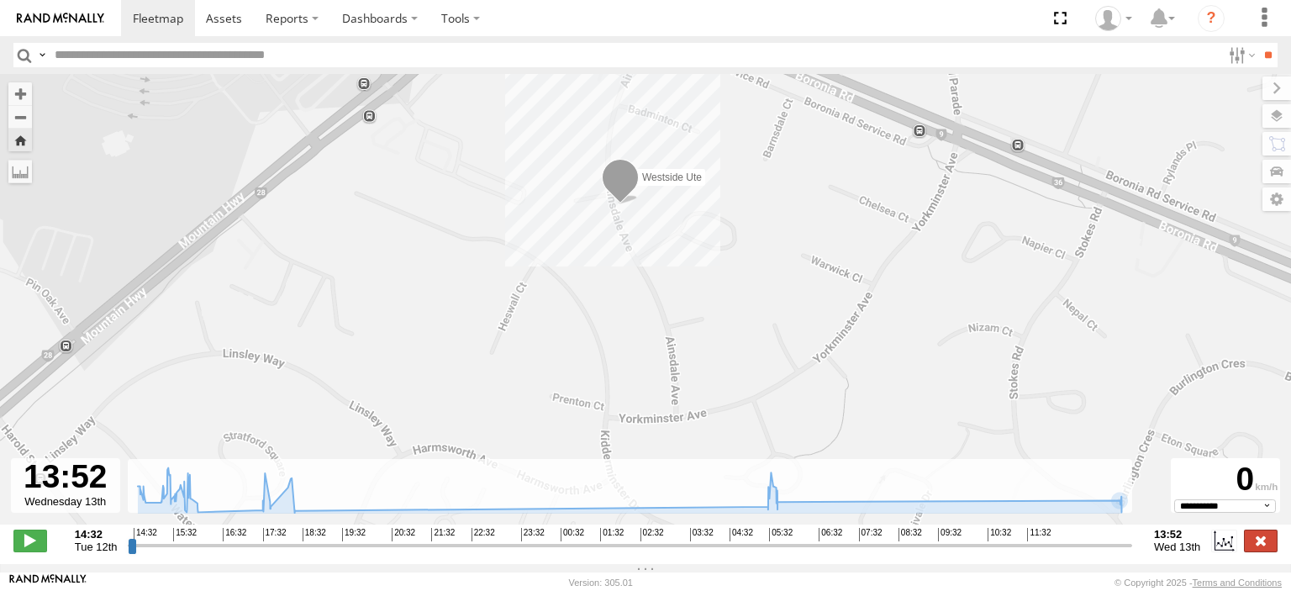
click at [1258, 549] on label at bounding box center [1261, 541] width 34 height 22
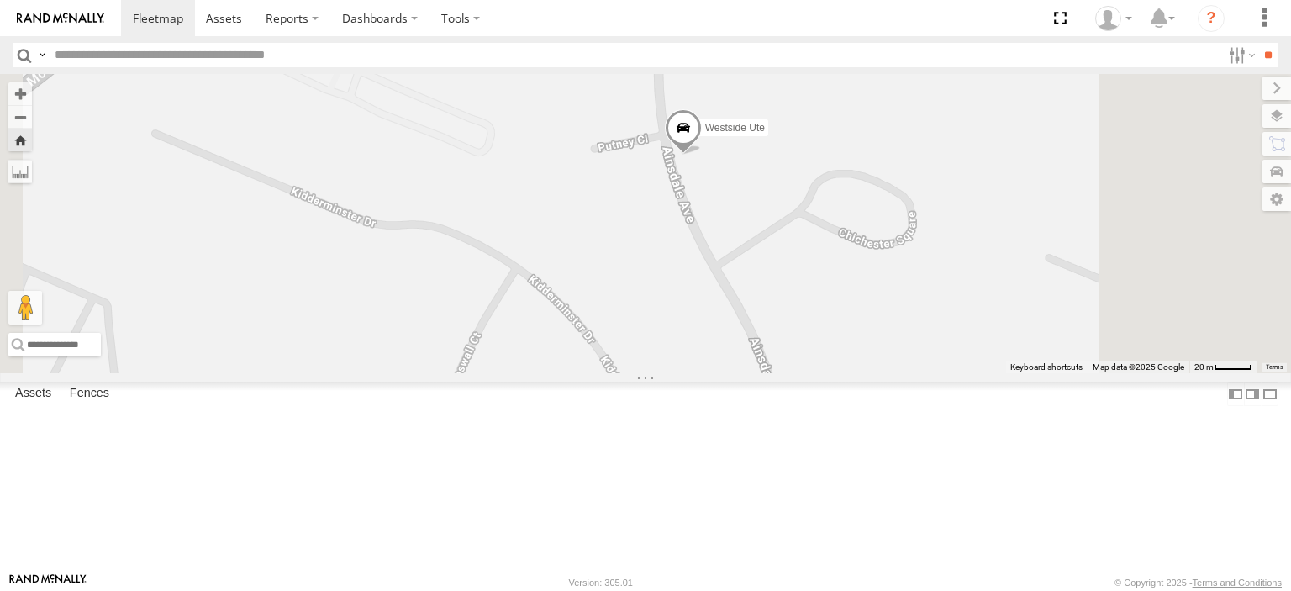
click at [702, 155] on span at bounding box center [683, 131] width 37 height 45
click at [704, 17] on link "Westside Ute" at bounding box center [668, 9] width 71 height 13
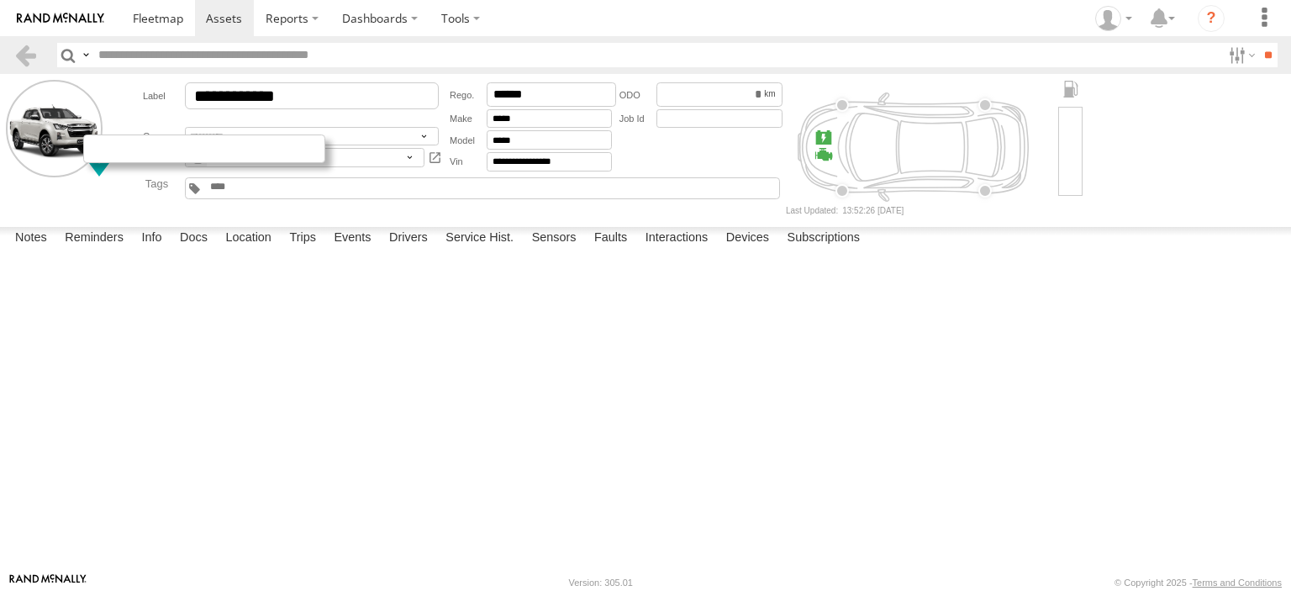
click at [97, 155] on div at bounding box center [204, 148] width 242 height 29
click at [161, 25] on span at bounding box center [158, 18] width 50 height 16
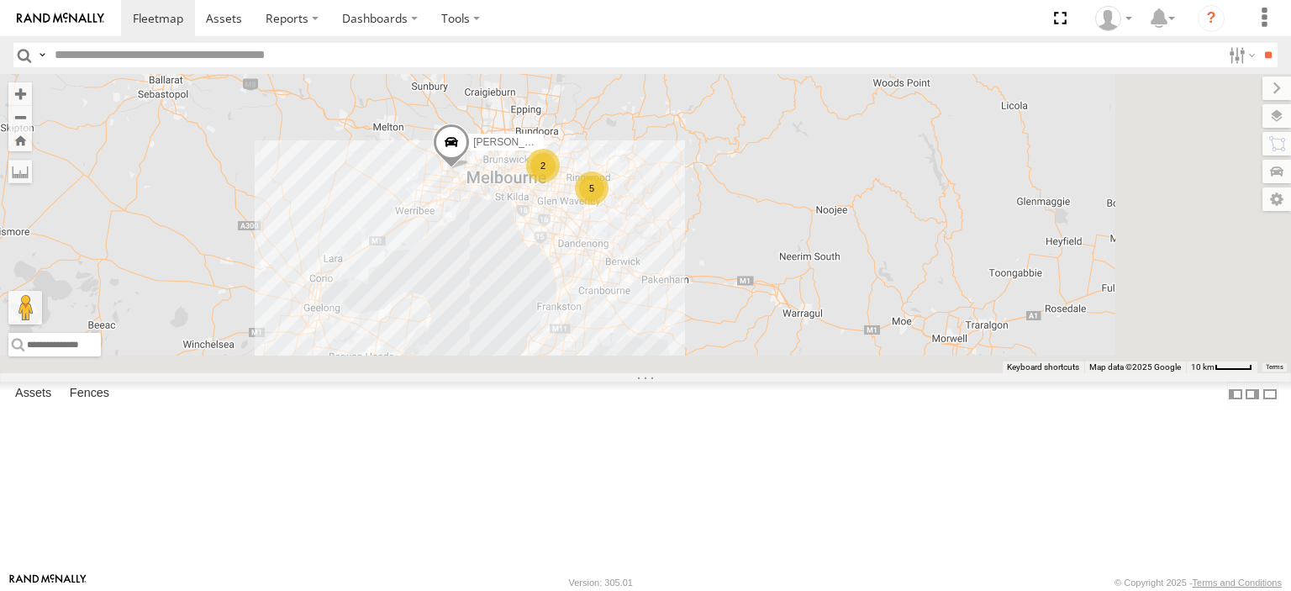
drag, startPoint x: 1072, startPoint y: 487, endPoint x: 865, endPoint y: 241, distance: 321.5
click at [865, 241] on div "5 Bendigo Isuzu FRR 2 Westside UD" at bounding box center [645, 223] width 1291 height 299
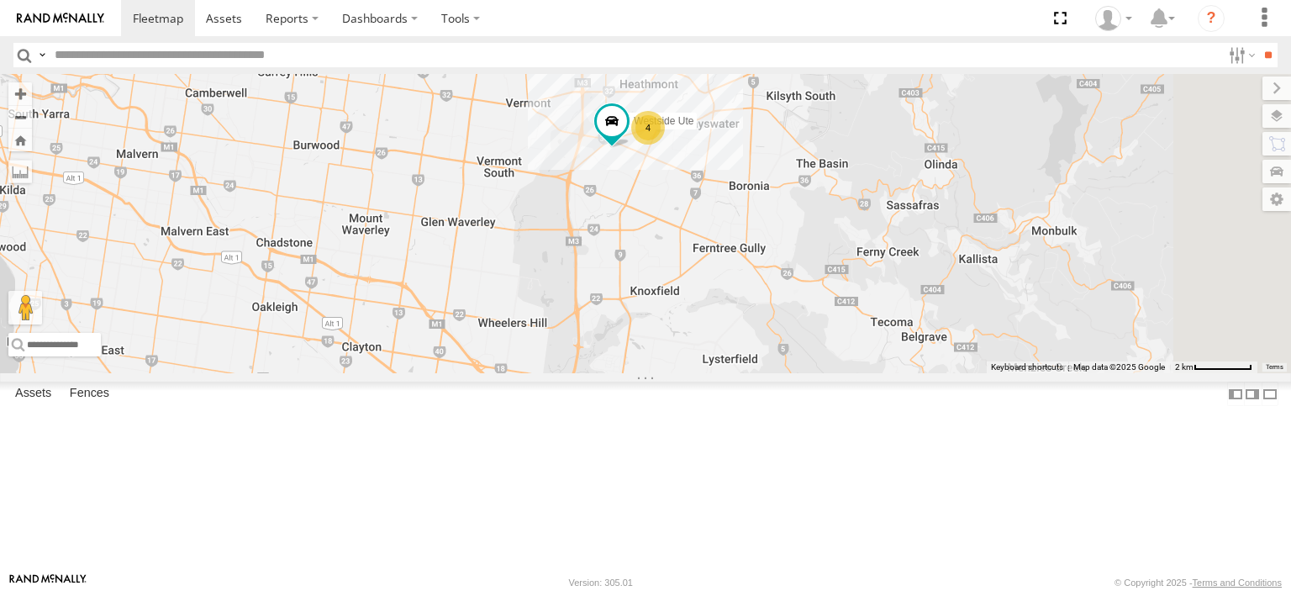
drag, startPoint x: 1125, startPoint y: 323, endPoint x: 957, endPoint y: 382, distance: 177.6
click at [957, 373] on div "Bendigo Isuzu FRR Westside UD LDV T60Max Jennifer BMW 4 Westside Ute" at bounding box center [645, 223] width 1291 height 299
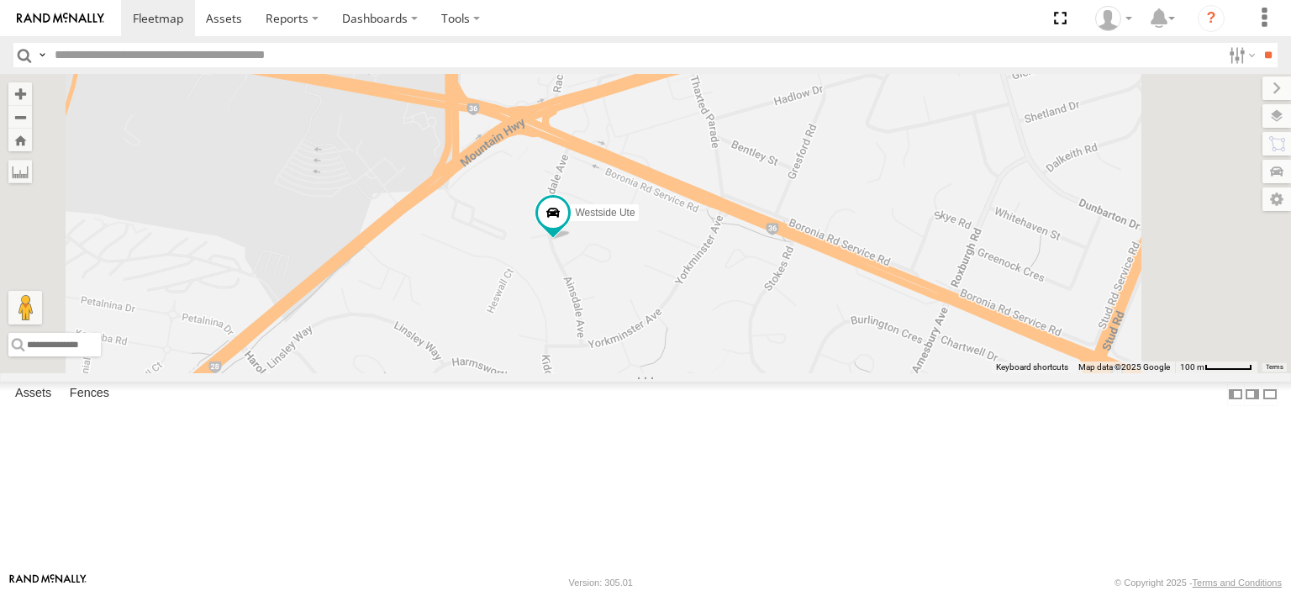
drag, startPoint x: 734, startPoint y: 245, endPoint x: 741, endPoint y: 381, distance: 135.5
click at [741, 373] on div "Bendigo Isuzu FRR Westside UD LDV T60Max Jennifer BMW Westside Ute" at bounding box center [645, 223] width 1291 height 299
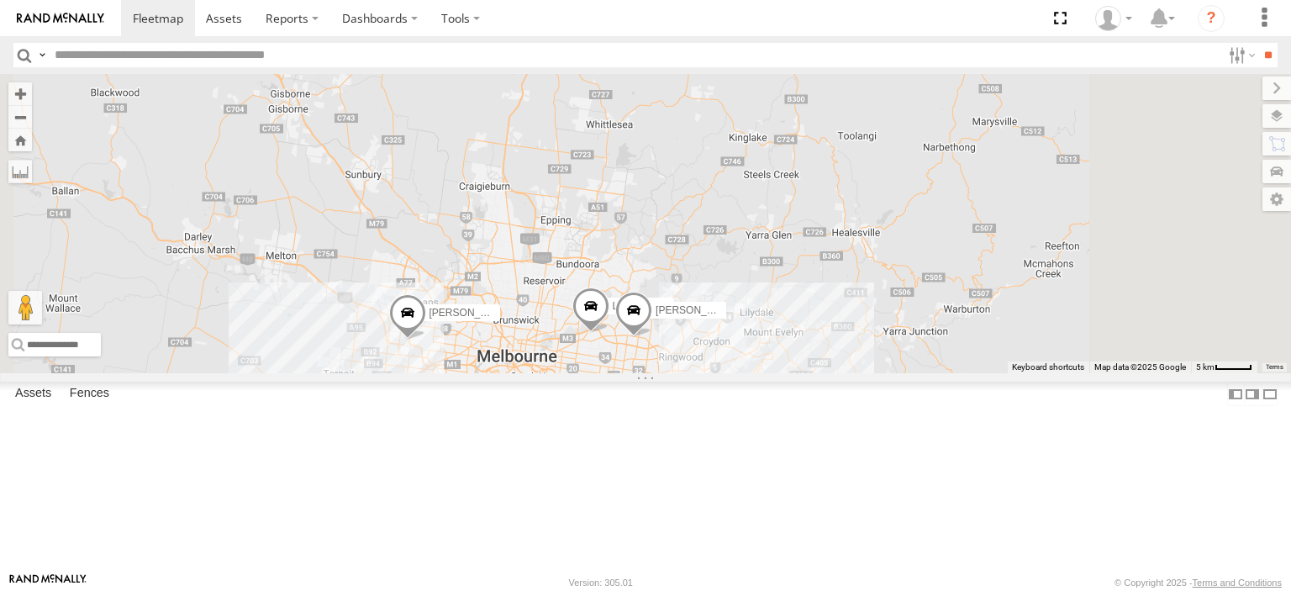
drag, startPoint x: 1025, startPoint y: 527, endPoint x: 830, endPoint y: 277, distance: 316.9
click at [830, 277] on div "Bendigo Isuzu FRR Westside UD LDV T60Max Jennifer BMW" at bounding box center [645, 223] width 1291 height 299
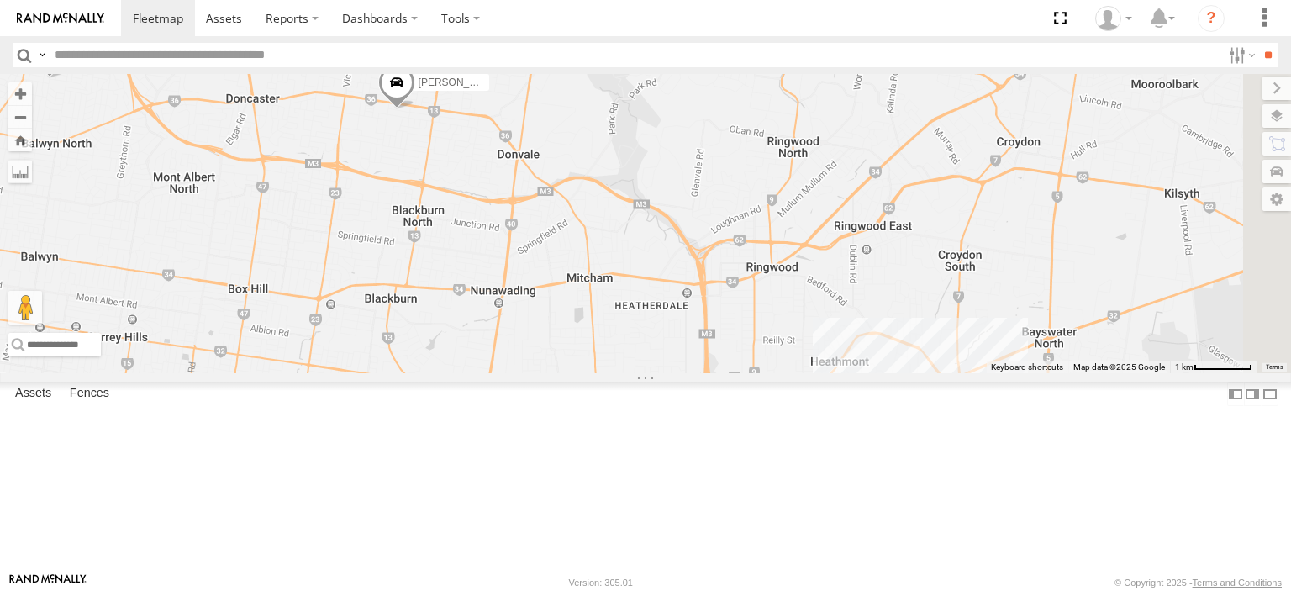
drag, startPoint x: 877, startPoint y: 470, endPoint x: 624, endPoint y: 275, distance: 319.4
click at [606, 266] on div "Bendigo Isuzu FRR Westside UD LDV T60Max Jennifer BMW" at bounding box center [645, 223] width 1291 height 299
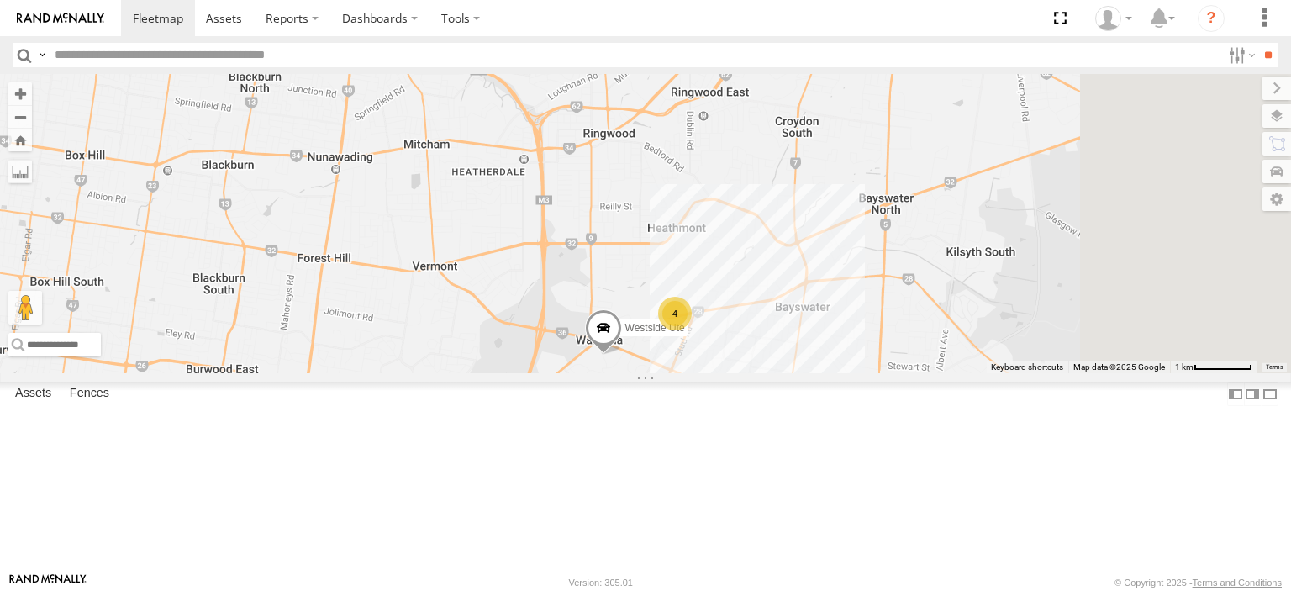
drag, startPoint x: 950, startPoint y: 385, endPoint x: 777, endPoint y: 216, distance: 241.9
click at [777, 216] on div "Bendigo Isuzu FRR Westside UD LDV T60Max Jennifer BMW 4 Westside Ute" at bounding box center [645, 223] width 1291 height 299
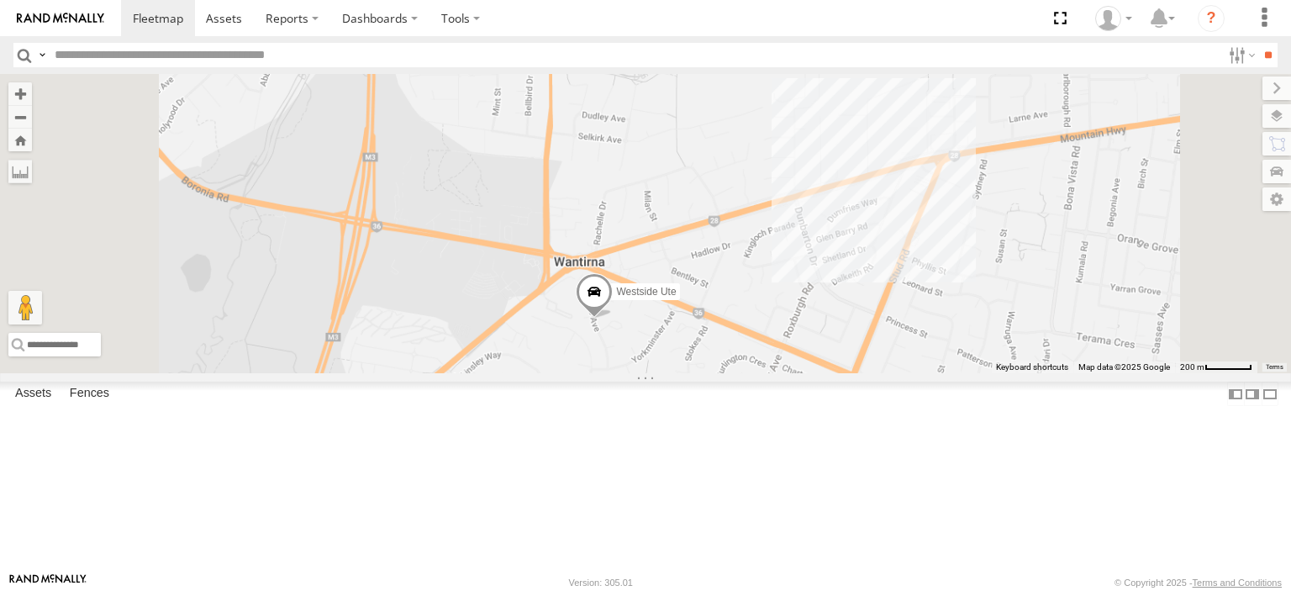
drag, startPoint x: 875, startPoint y: 393, endPoint x: 850, endPoint y: 205, distance: 190.0
click at [851, 164] on div "Bendigo Isuzu FRR Westside UD LDV T60Max Jennifer BMW Westside Ute" at bounding box center [645, 223] width 1291 height 299
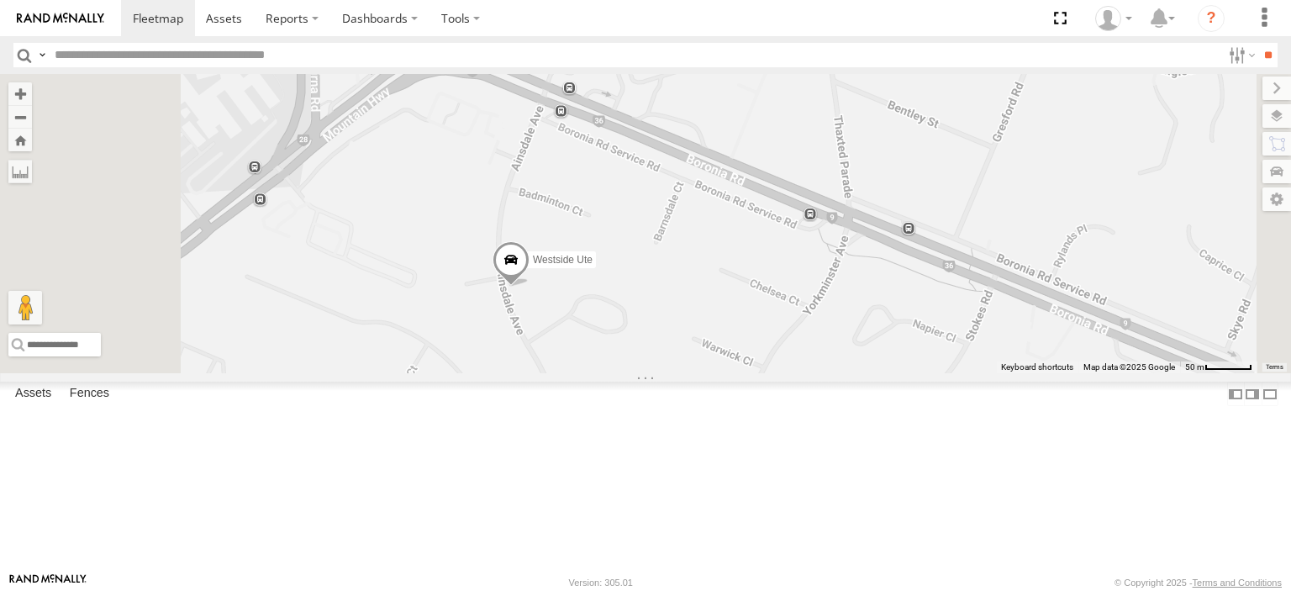
drag, startPoint x: 745, startPoint y: 460, endPoint x: 784, endPoint y: 233, distance: 230.3
click at [784, 233] on div "Bendigo Isuzu FRR Westside UD LDV T60Max Jennifer BMW Westside Ute" at bounding box center [645, 223] width 1291 height 299
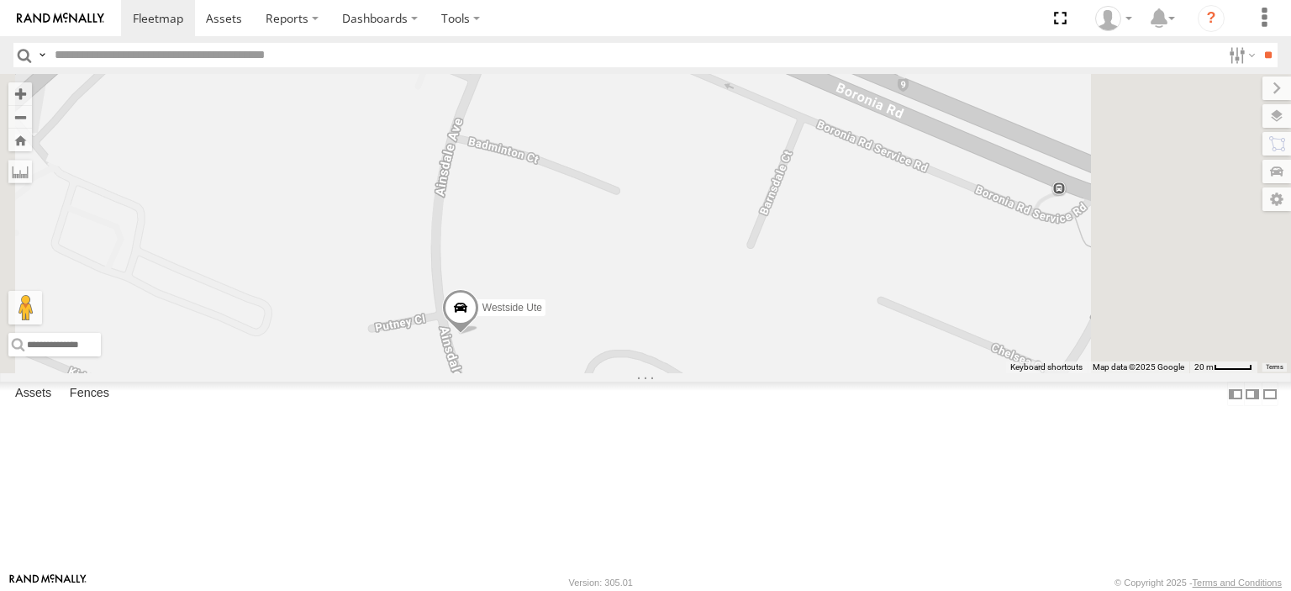
click at [746, 359] on div "Bendigo Isuzu FRR Westside UD LDV T60Max Jennifer BMW Westside Ute" at bounding box center [645, 223] width 1291 height 299
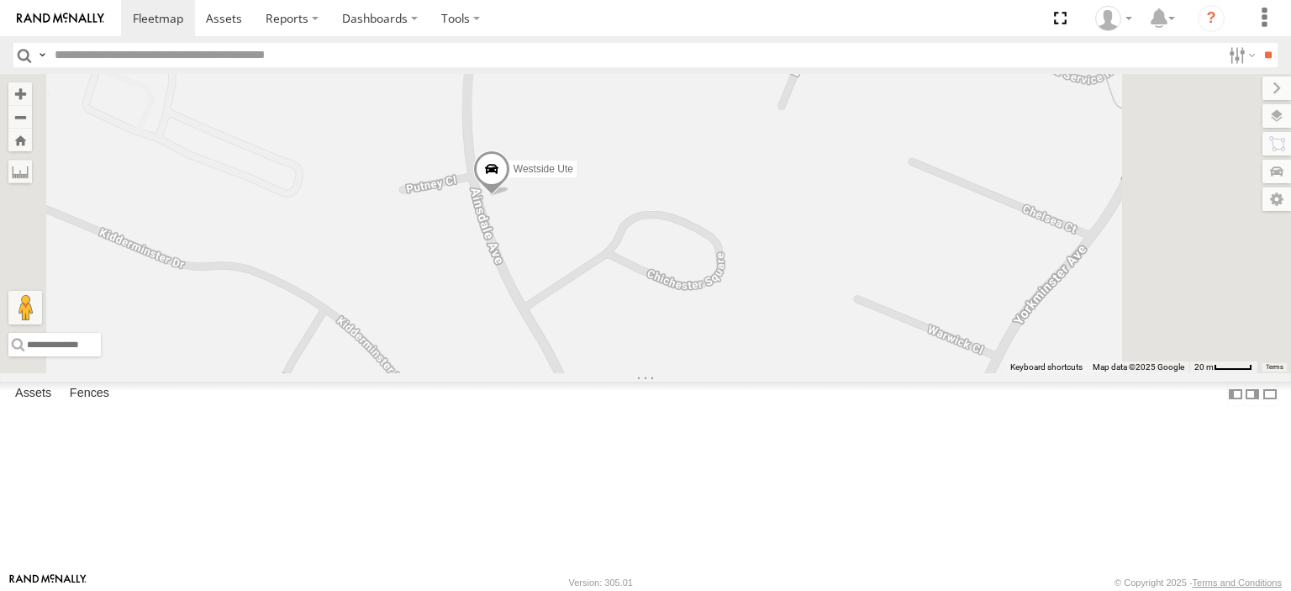
drag, startPoint x: 746, startPoint y: 356, endPoint x: 788, endPoint y: 202, distance: 159.4
click at [790, 197] on div "Bendigo Isuzu FRR Westside UD LDV T60Max Jennifer BMW Westside Ute" at bounding box center [645, 223] width 1291 height 299
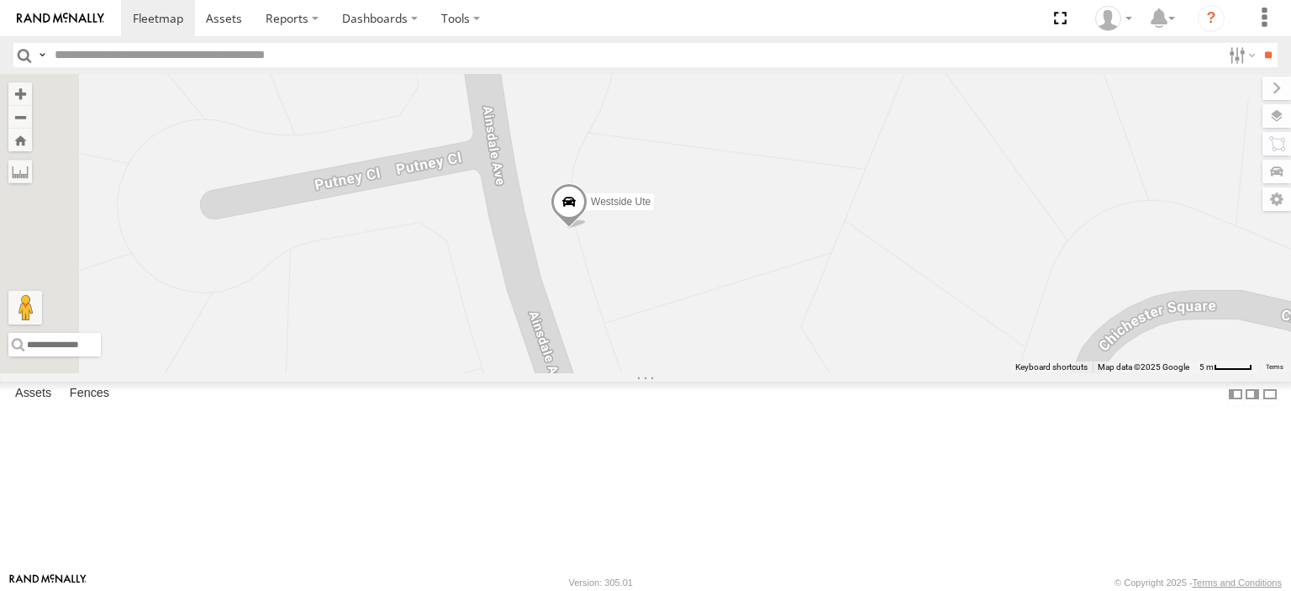
drag, startPoint x: 646, startPoint y: 356, endPoint x: 862, endPoint y: 312, distance: 221.2
click at [911, 285] on div "Bendigo Isuzu FRR Westside UD LDV T60Max Jennifer BMW Westside Ute" at bounding box center [645, 223] width 1291 height 299
click at [591, 227] on span at bounding box center [572, 204] width 37 height 45
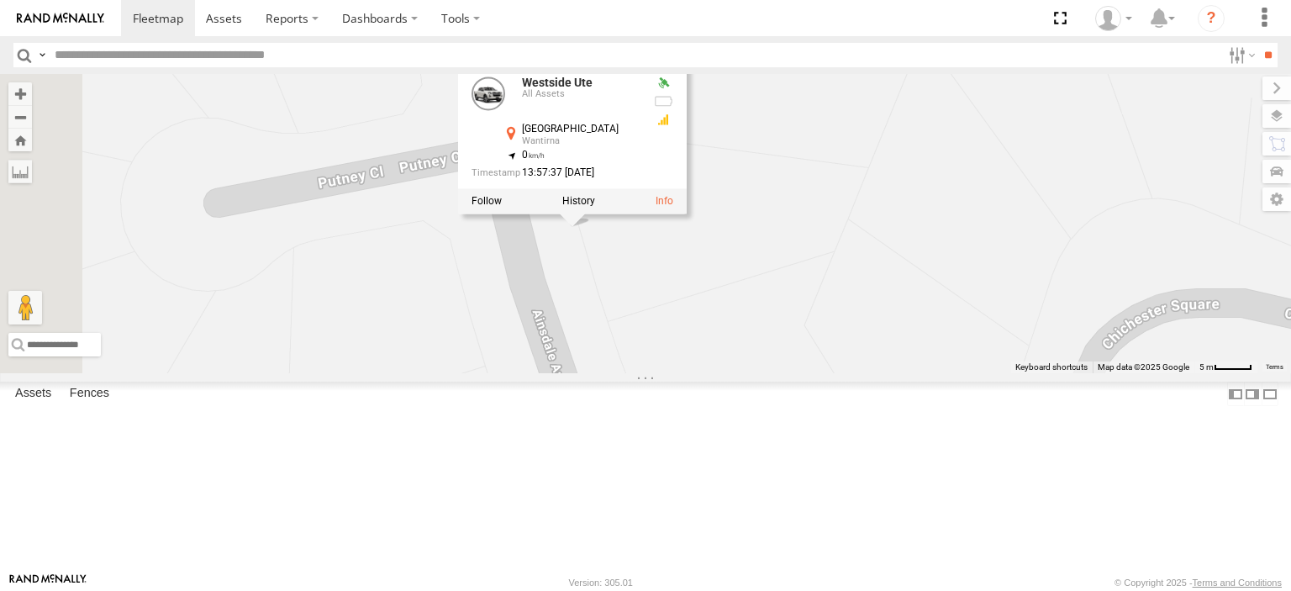
click at [801, 356] on div "Bendigo Isuzu FRR Westside UD LDV T60Max Jennifer BMW Westside Ute Westside Ute…" at bounding box center [645, 223] width 1291 height 299
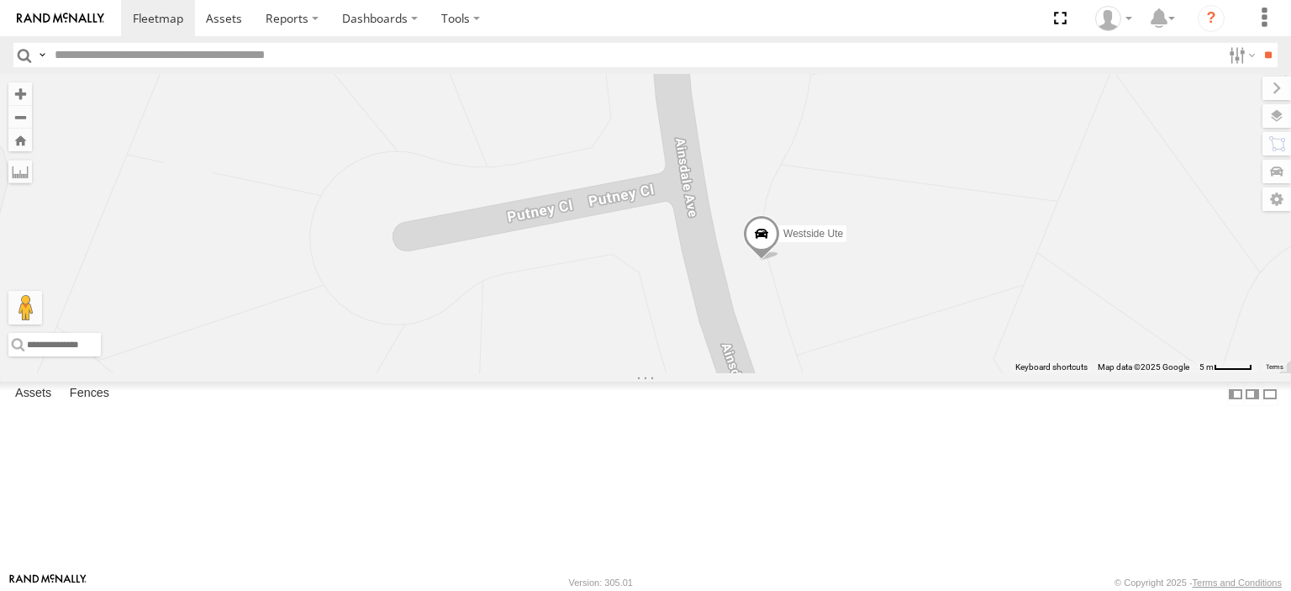
drag, startPoint x: 680, startPoint y: 345, endPoint x: 861, endPoint y: 379, distance: 183.8
click at [861, 373] on div "Bendigo Isuzu FRR Westside UD LDV T60Max Jennifer BMW Westside Ute" at bounding box center [645, 223] width 1291 height 299
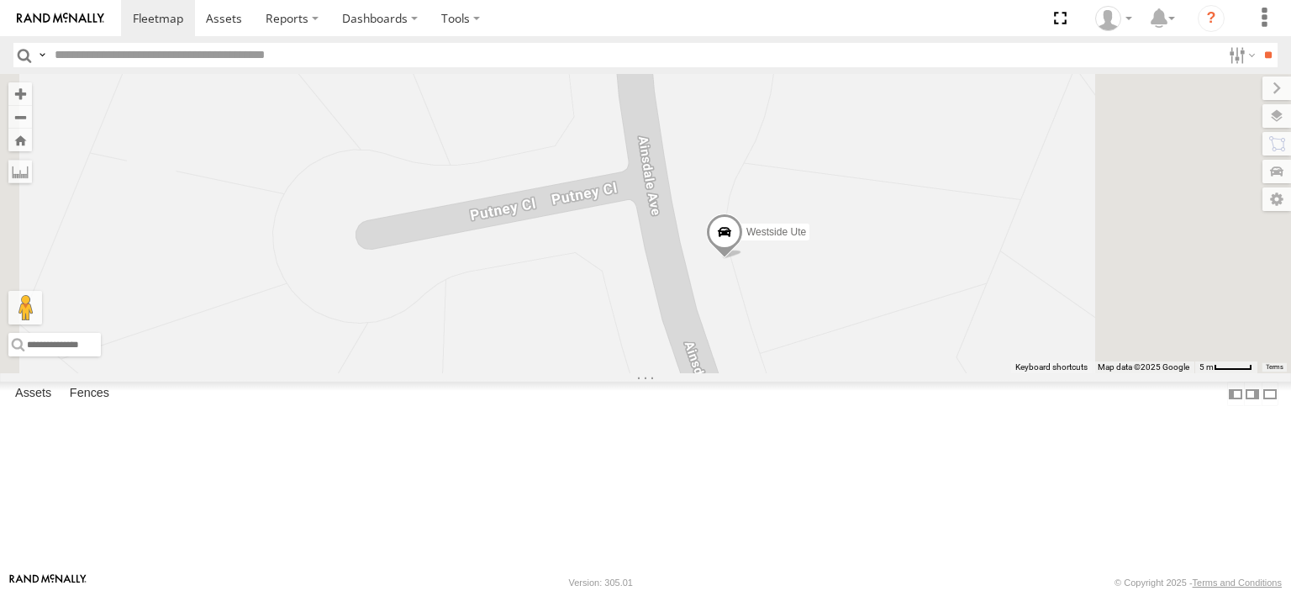
click at [743, 259] on span at bounding box center [724, 235] width 37 height 45
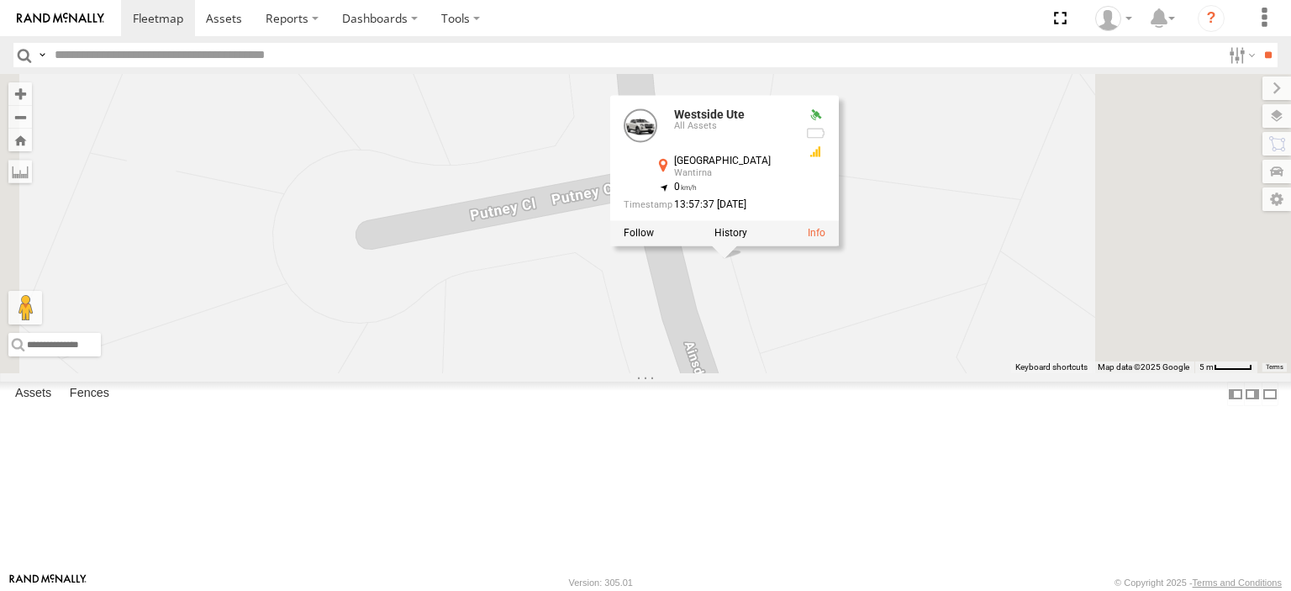
click at [1140, 266] on div "Bendigo Isuzu FRR Westside UD LDV T60Max Jennifer BMW Westside Ute Westside Ute…" at bounding box center [645, 223] width 1291 height 299
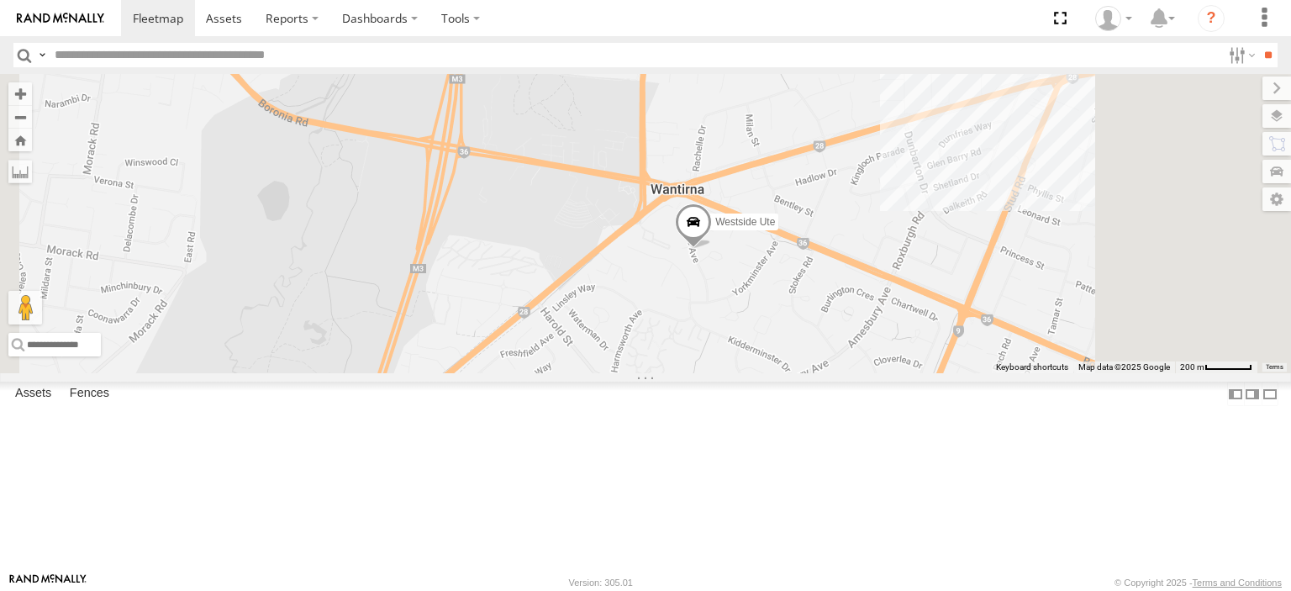
drag, startPoint x: 997, startPoint y: 276, endPoint x: 961, endPoint y: 393, distance: 122.3
click at [961, 373] on div "Bendigo Isuzu FRR Westside UD LDV T60Max Jennifer BMW Westside Ute" at bounding box center [645, 223] width 1291 height 299
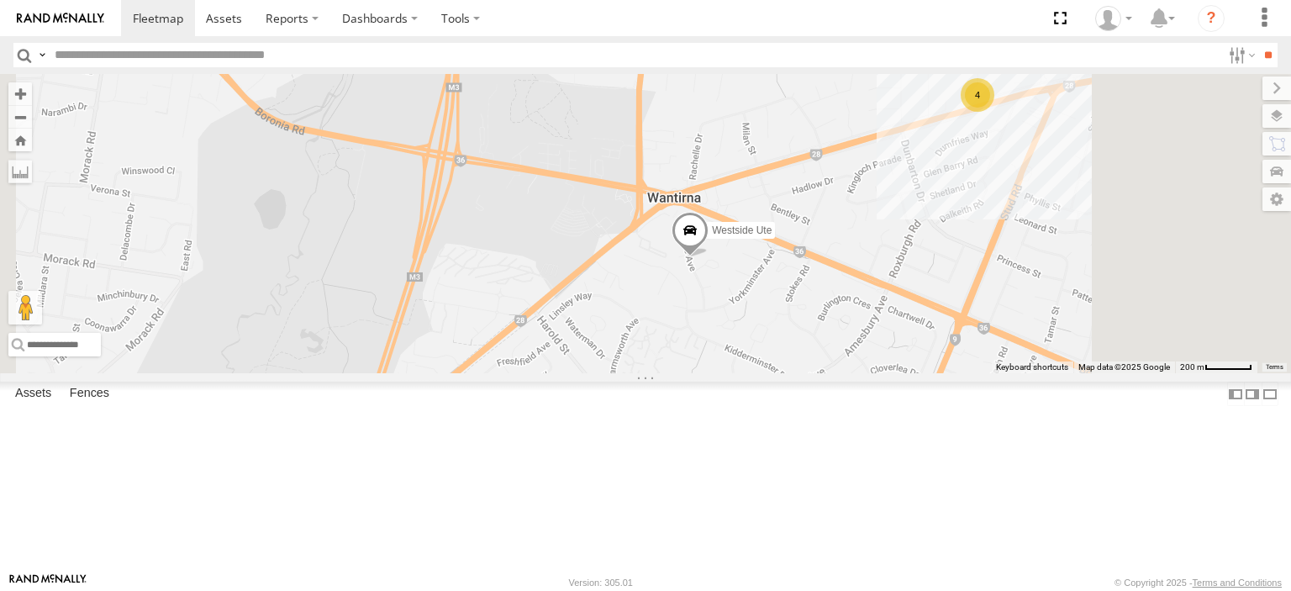
click at [709, 257] on span at bounding box center [690, 234] width 37 height 45
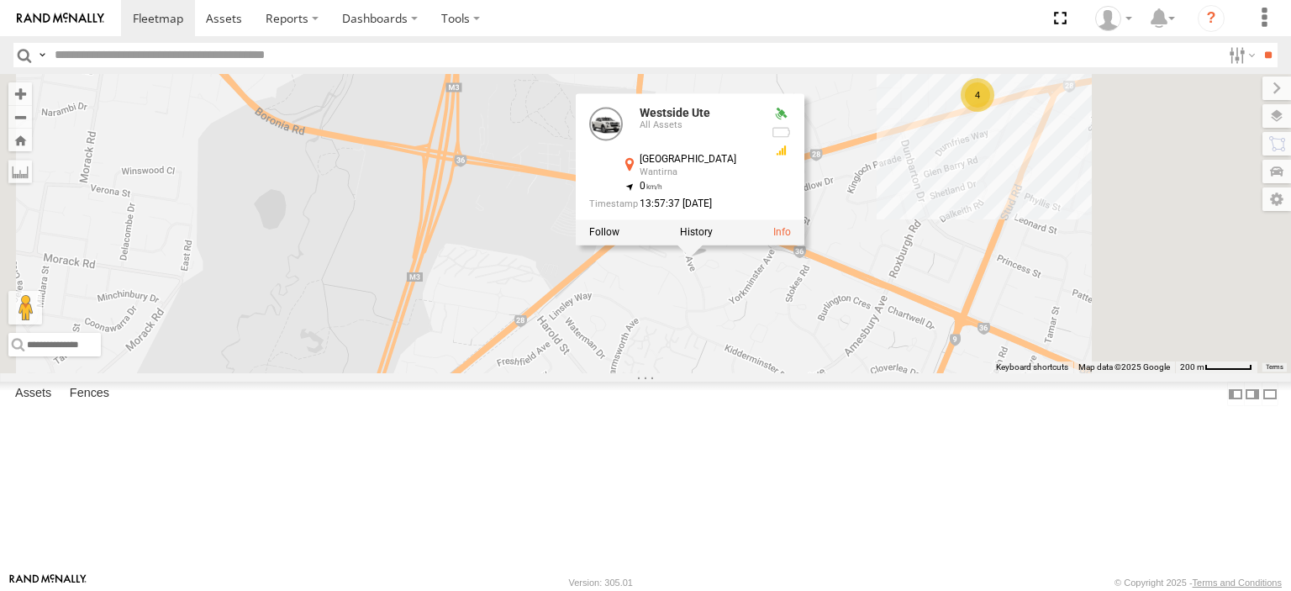
click at [864, 373] on div "Bendigo Isuzu FRR Westside UD LDV T60Max Jennifer BMW Westside Ute 4 Westside U…" at bounding box center [645, 223] width 1291 height 299
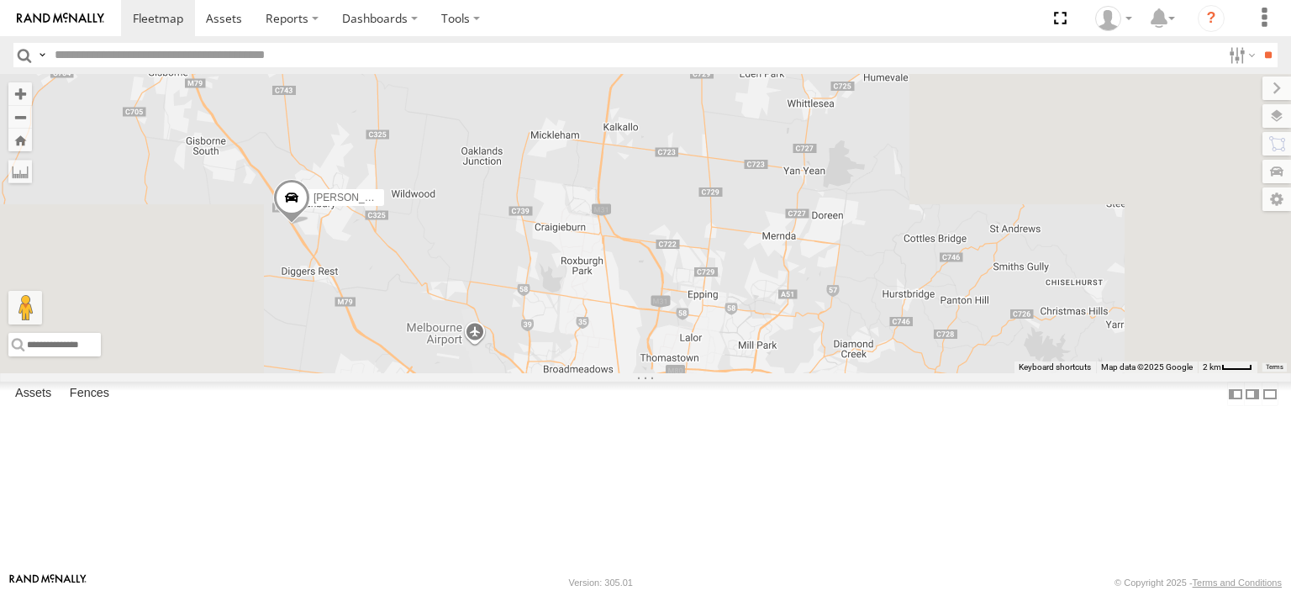
drag, startPoint x: 1037, startPoint y: 519, endPoint x: 797, endPoint y: 113, distance: 471.8
click at [800, 88] on div "Bendigo Isuzu FRR LDV T60Max Jennifer BMW Westside UD" at bounding box center [645, 223] width 1291 height 299
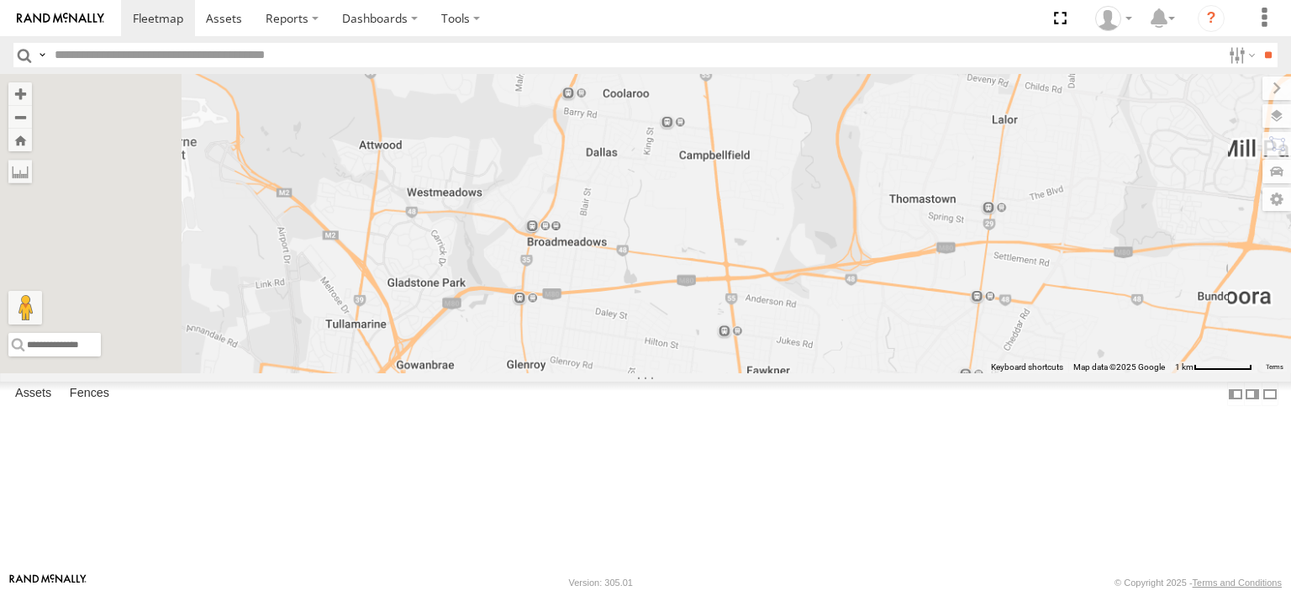
drag, startPoint x: 913, startPoint y: 450, endPoint x: 964, endPoint y: 35, distance: 417.5
click at [964, 35] on body at bounding box center [645, 295] width 1291 height 591
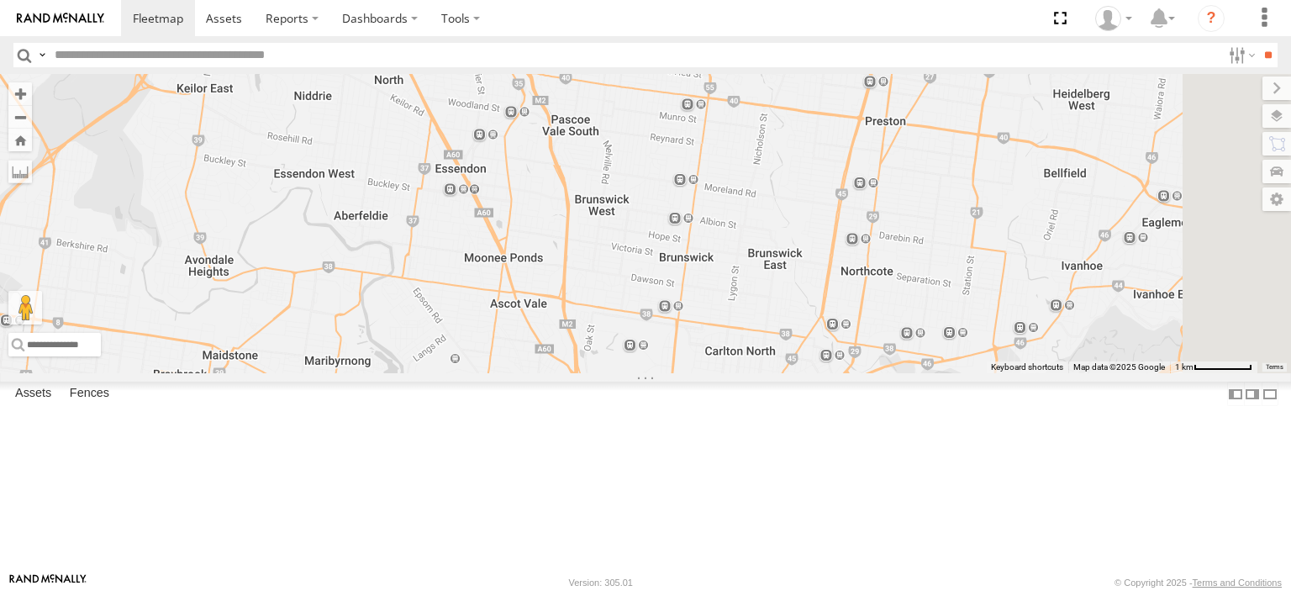
drag, startPoint x: 927, startPoint y: 277, endPoint x: 685, endPoint y: 3, distance: 365.6
click at [677, 0] on html at bounding box center [645, 295] width 1291 height 591
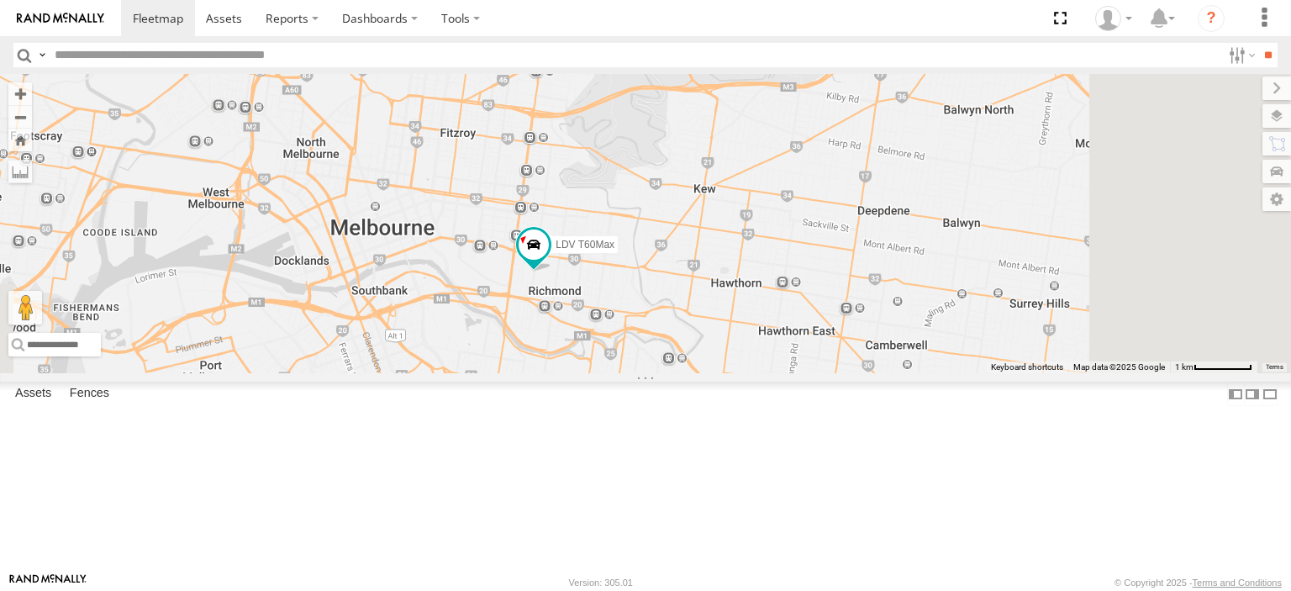
drag, startPoint x: 942, startPoint y: 260, endPoint x: 706, endPoint y: 66, distance: 305.2
click at [706, 66] on body at bounding box center [645, 295] width 1291 height 591
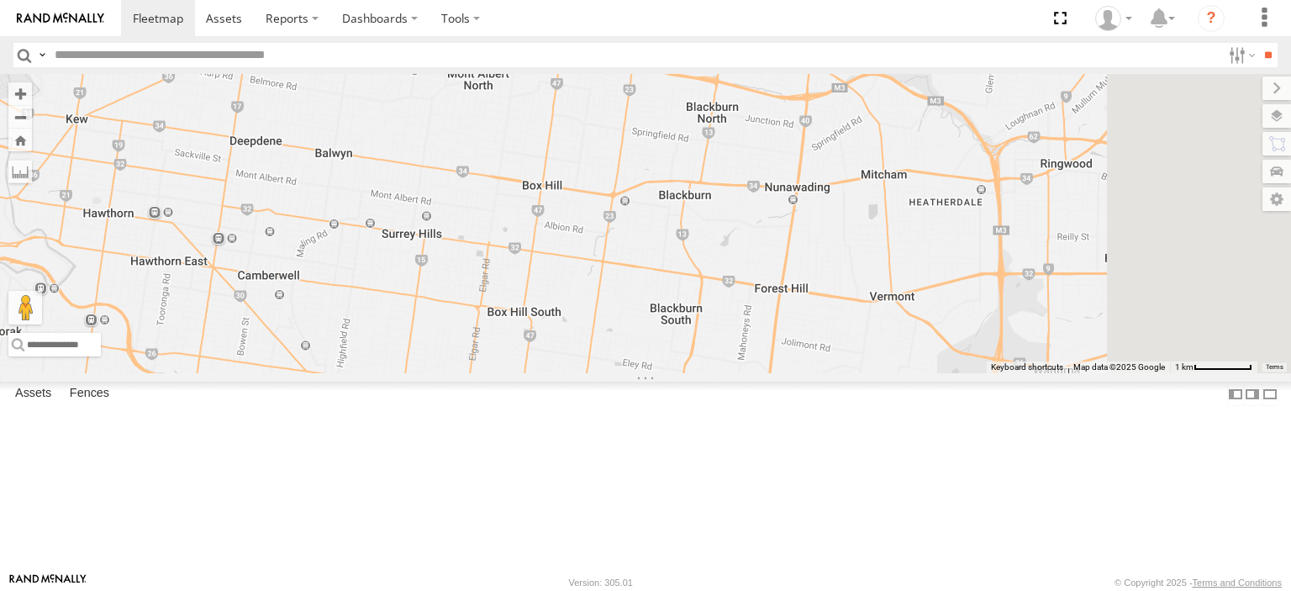
drag, startPoint x: 904, startPoint y: 202, endPoint x: 573, endPoint y: 382, distance: 377.3
click at [573, 373] on div "Bendigo Isuzu FRR LDV T60Max Jennifer BMW Westside UD" at bounding box center [645, 223] width 1291 height 299
drag, startPoint x: 573, startPoint y: 382, endPoint x: 572, endPoint y: 404, distance: 21.9
click at [572, 373] on div "Bendigo Isuzu FRR LDV T60Max Jennifer BMW Westside UD Westside Ute" at bounding box center [645, 223] width 1291 height 299
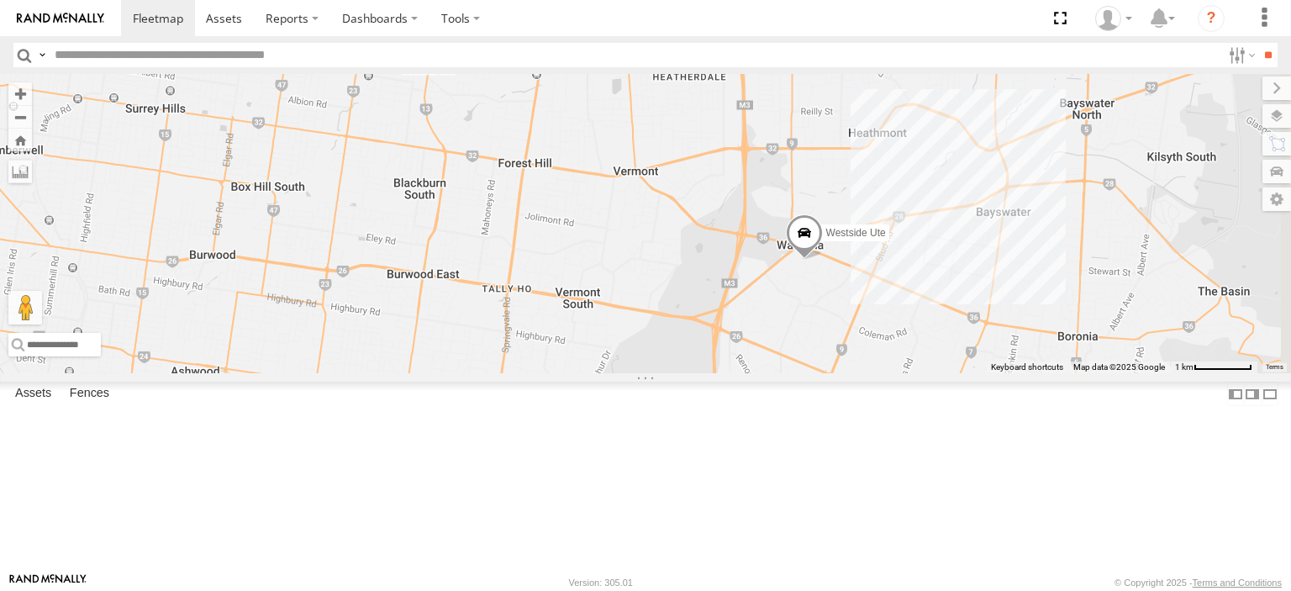
drag, startPoint x: 867, startPoint y: 257, endPoint x: 675, endPoint y: 134, distance: 228.3
click at [615, 104] on div "Bendigo Isuzu FRR LDV T60Max Jennifer BMW Westside UD Westside Ute" at bounding box center [645, 223] width 1291 height 299
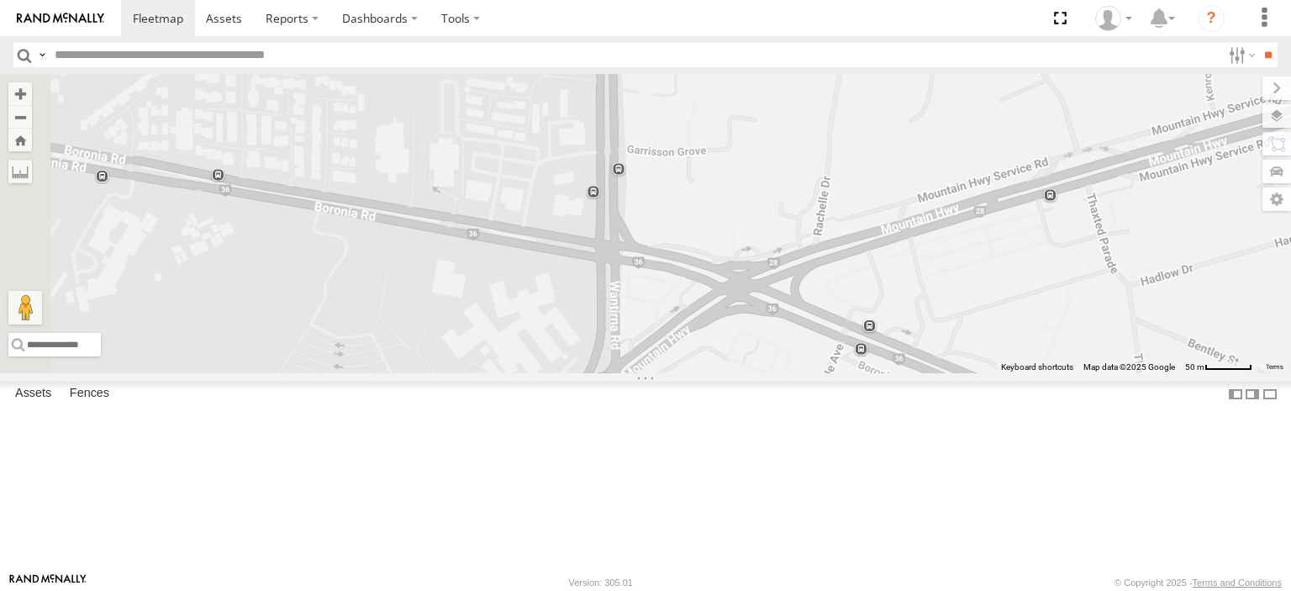
drag, startPoint x: 787, startPoint y: 426, endPoint x: 1094, endPoint y: 616, distance: 361.5
click at [1094, 590] on html at bounding box center [645, 295] width 1291 height 591
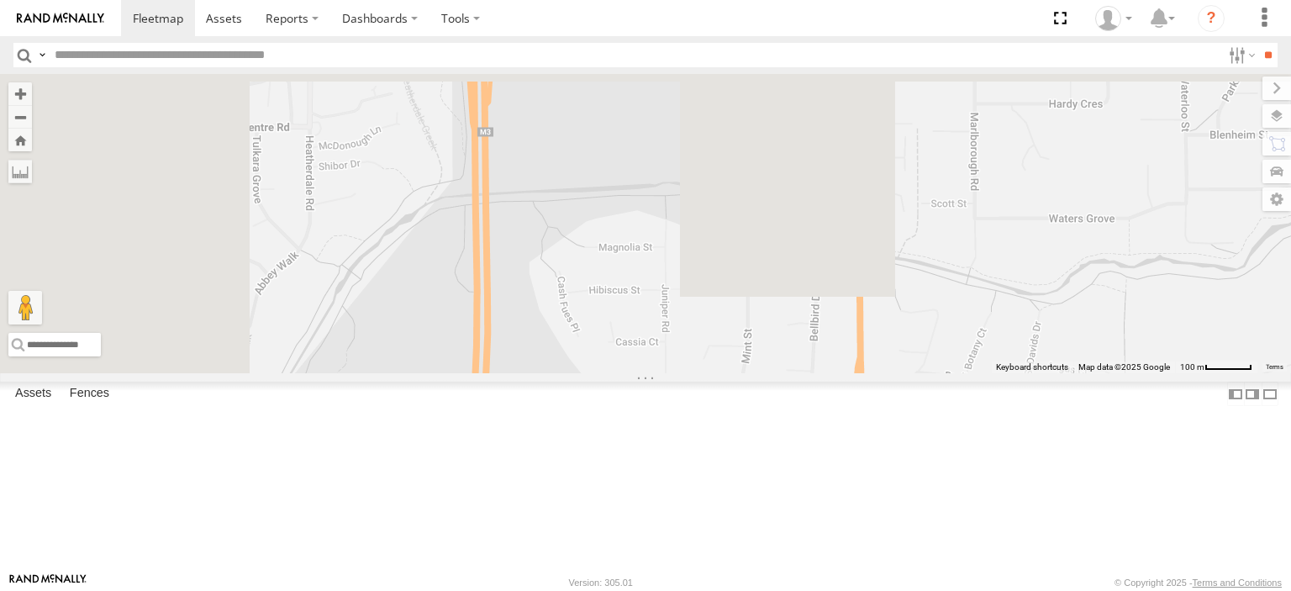
drag, startPoint x: 693, startPoint y: 268, endPoint x: 882, endPoint y: 624, distance: 402.7
click at [882, 590] on html at bounding box center [645, 295] width 1291 height 591
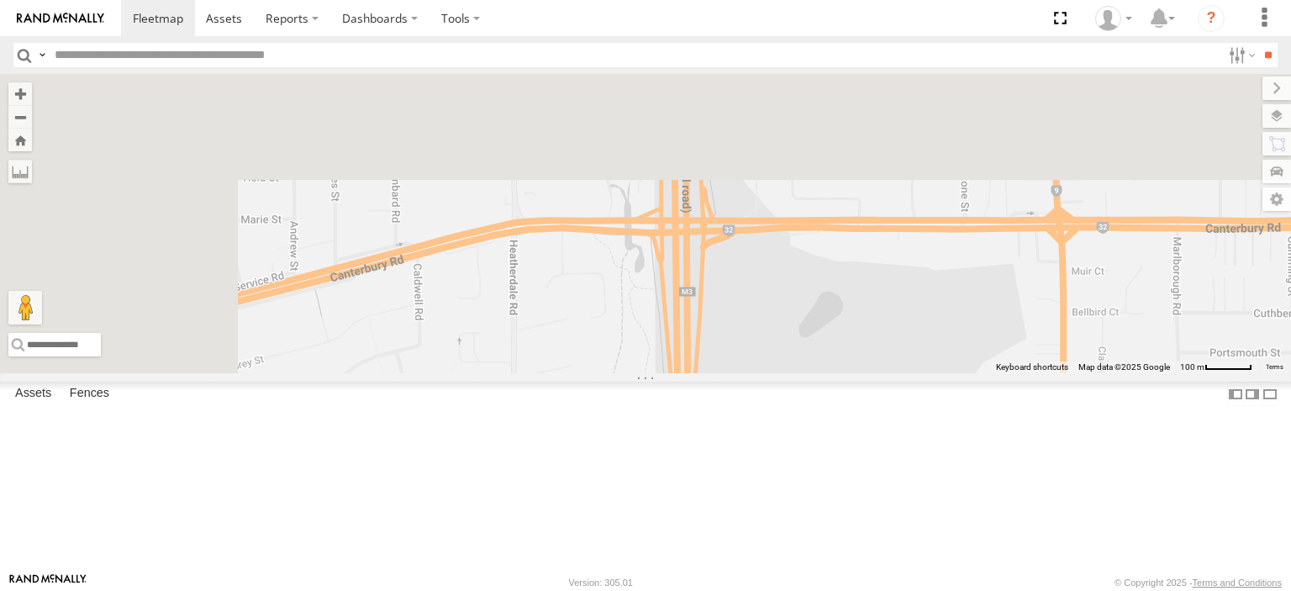
drag, startPoint x: 833, startPoint y: 295, endPoint x: 1039, endPoint y: 624, distance: 387.8
click at [1039, 590] on html at bounding box center [645, 295] width 1291 height 591
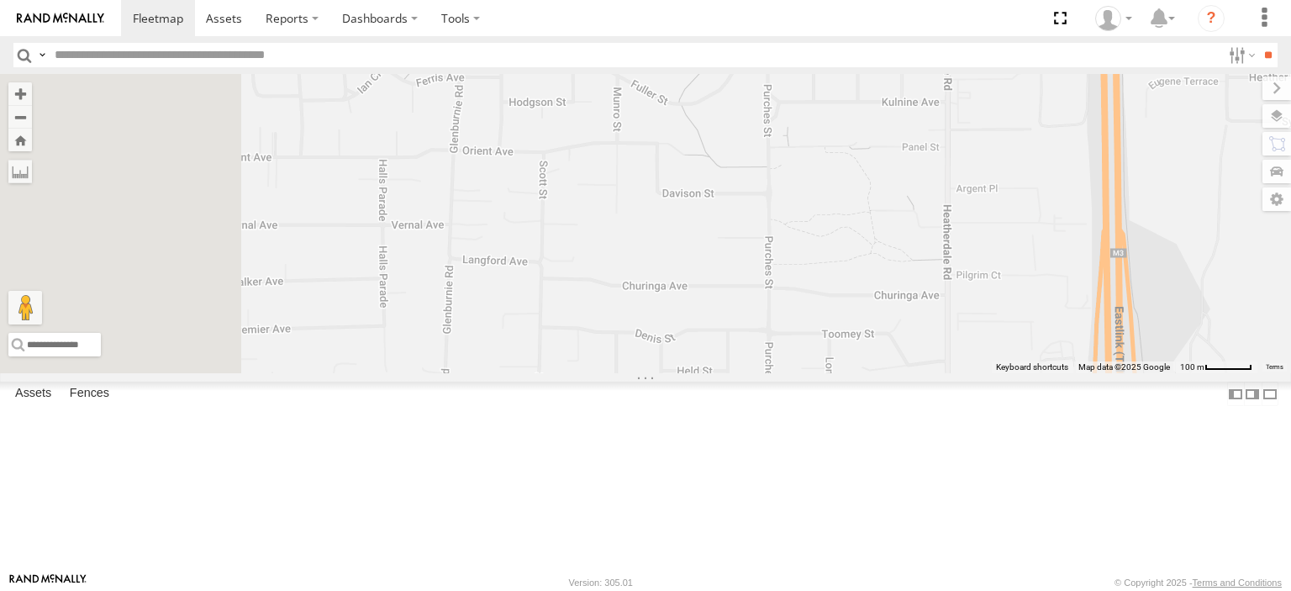
drag, startPoint x: 851, startPoint y: 377, endPoint x: 1229, endPoint y: 564, distance: 422.1
click at [1261, 578] on body at bounding box center [645, 295] width 1291 height 591
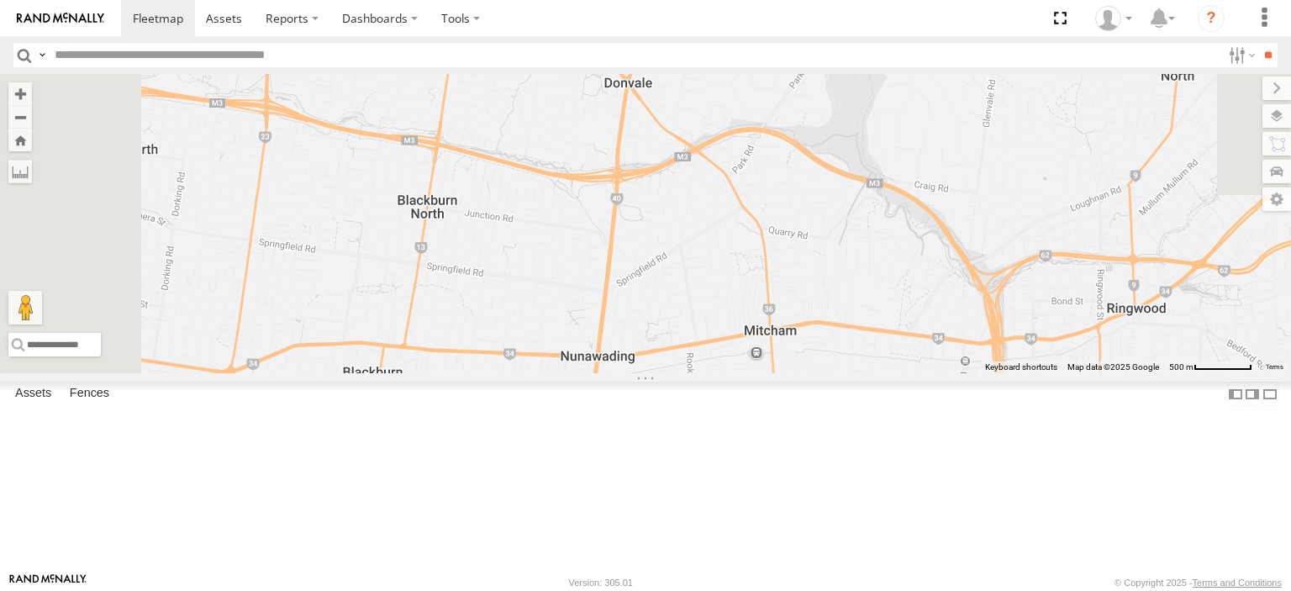
drag, startPoint x: 1153, startPoint y: 510, endPoint x: 1175, endPoint y: 611, distance: 103.2
click at [1175, 590] on html at bounding box center [645, 295] width 1291 height 591
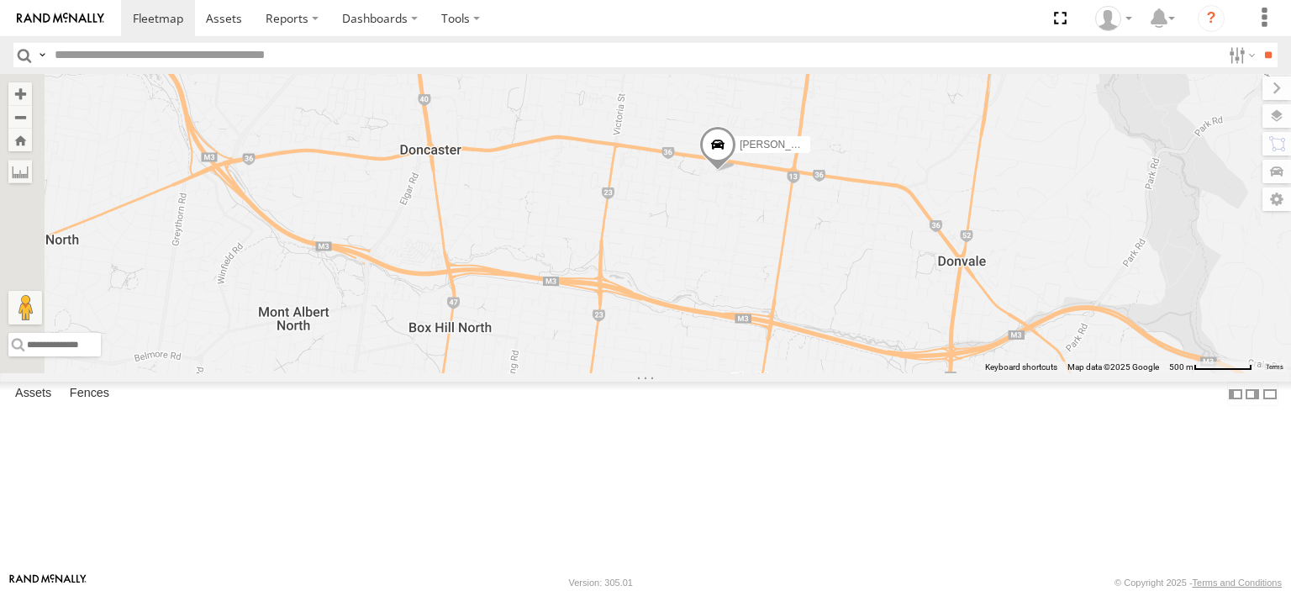
drag, startPoint x: 814, startPoint y: 335, endPoint x: 1089, endPoint y: 484, distance: 313.3
click at [1120, 373] on div "Bendigo Isuzu FRR LDV T60Max Jennifer BMW Westside UD Westside Ute" at bounding box center [645, 223] width 1291 height 299
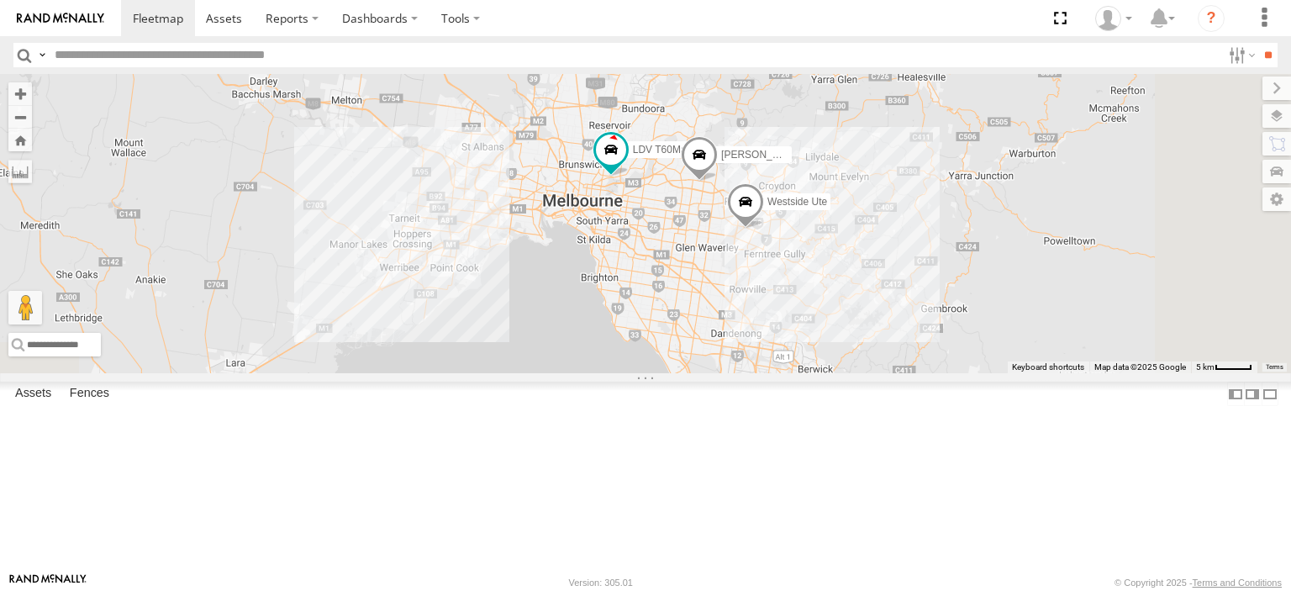
drag, startPoint x: 978, startPoint y: 440, endPoint x: 775, endPoint y: 99, distance: 397.3
click at [775, 99] on div "Bendigo Isuzu FRR Westside Ute LDV T60Max Jennifer BMW Westside UD" at bounding box center [645, 223] width 1291 height 299
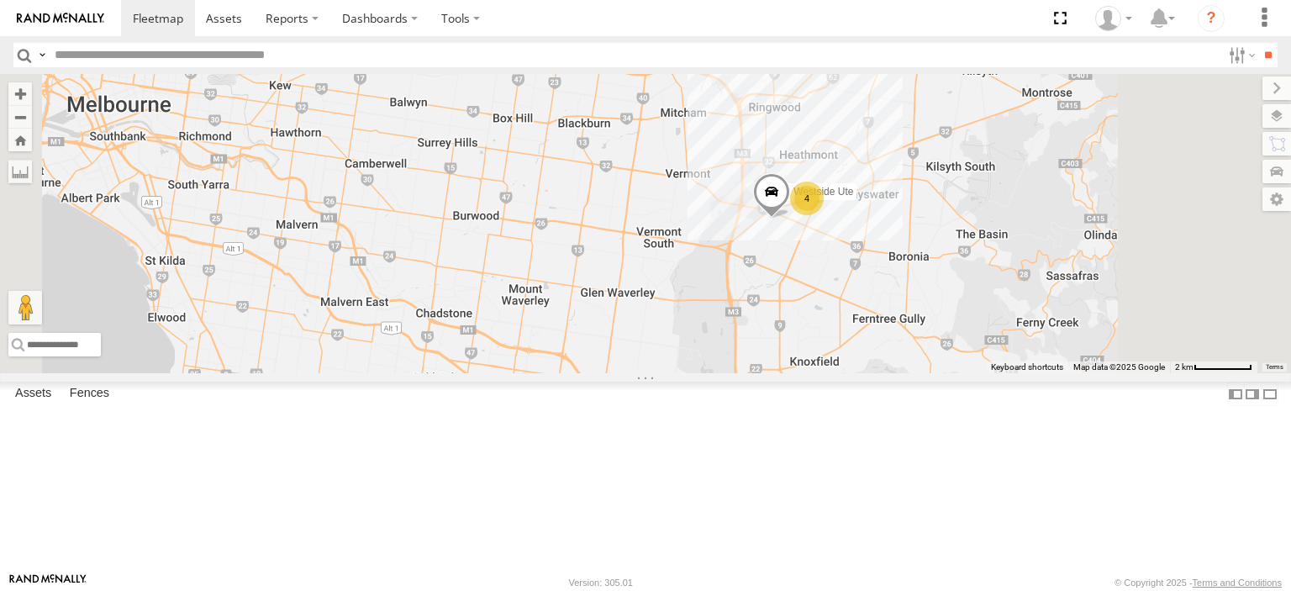
drag, startPoint x: 1078, startPoint y: 345, endPoint x: 1056, endPoint y: 297, distance: 53.4
click at [1056, 297] on div "Bendigo Isuzu FRR LDV T60Max Jennifer BMW Westside UD 4 Westside Ute" at bounding box center [645, 223] width 1291 height 299
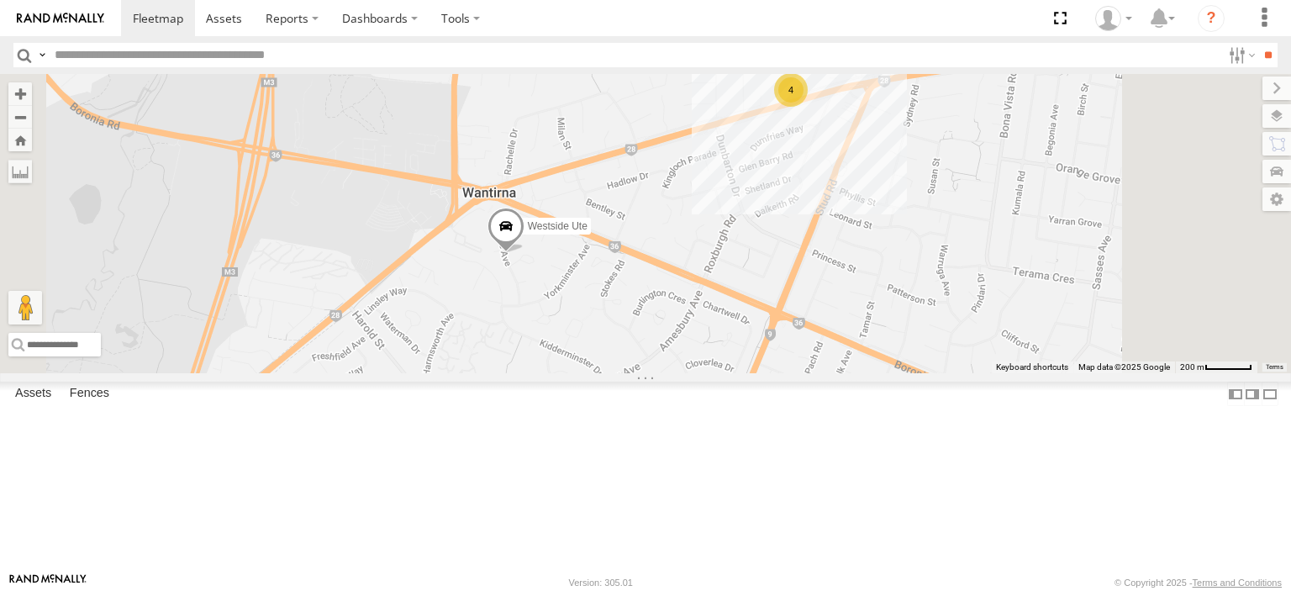
drag, startPoint x: 857, startPoint y: 324, endPoint x: 882, endPoint y: 259, distance: 69.2
click at [881, 259] on div "Bendigo Isuzu FRR LDV T60Max Jennifer BMW Westside UD Westside Ute 4" at bounding box center [645, 223] width 1291 height 299
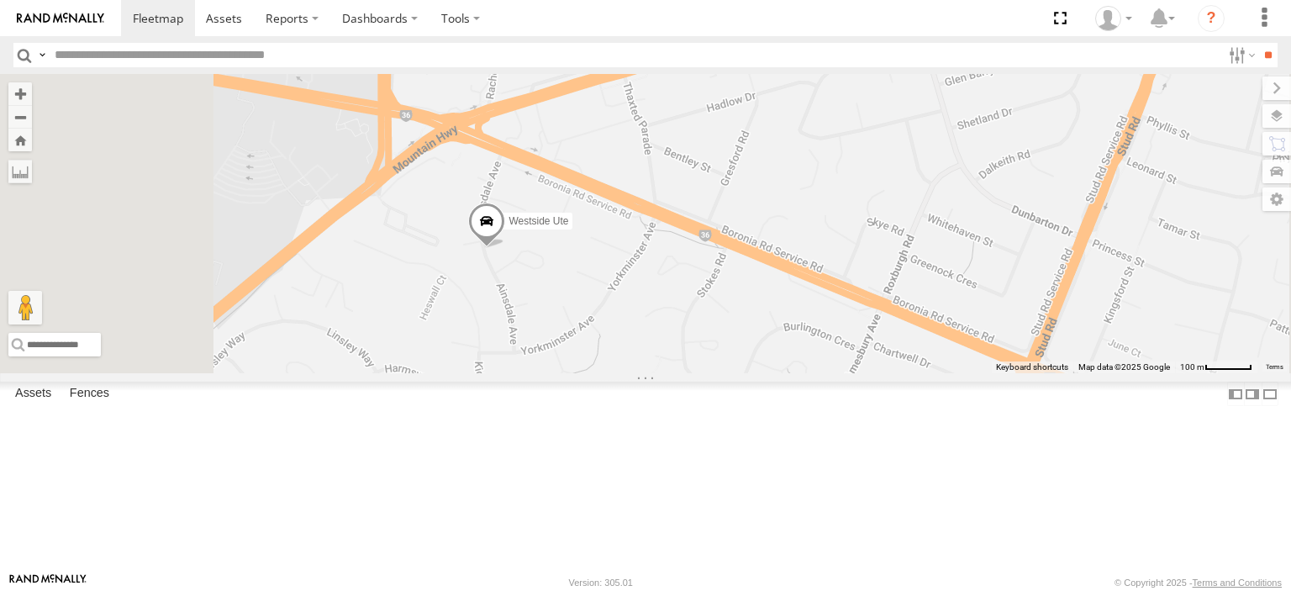
drag, startPoint x: 667, startPoint y: 392, endPoint x: 786, endPoint y: 364, distance: 121.7
click at [783, 364] on div "Bendigo Isuzu FRR LDV T60Max Jennifer BMW Westside UD Westside Ute" at bounding box center [645, 223] width 1291 height 299
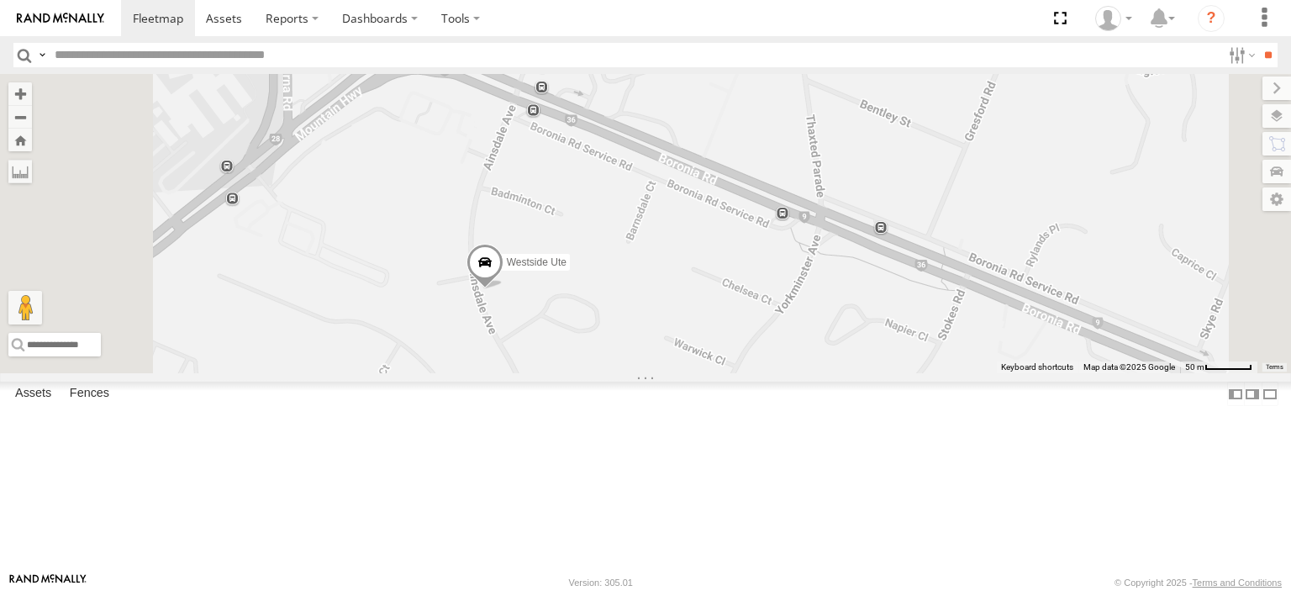
click at [844, 583] on footer "Rand McNally Version: 305.01 © Copyright 2025 - Terms and Conditions" at bounding box center [645, 581] width 1291 height 18
